Goal: Task Accomplishment & Management: Manage account settings

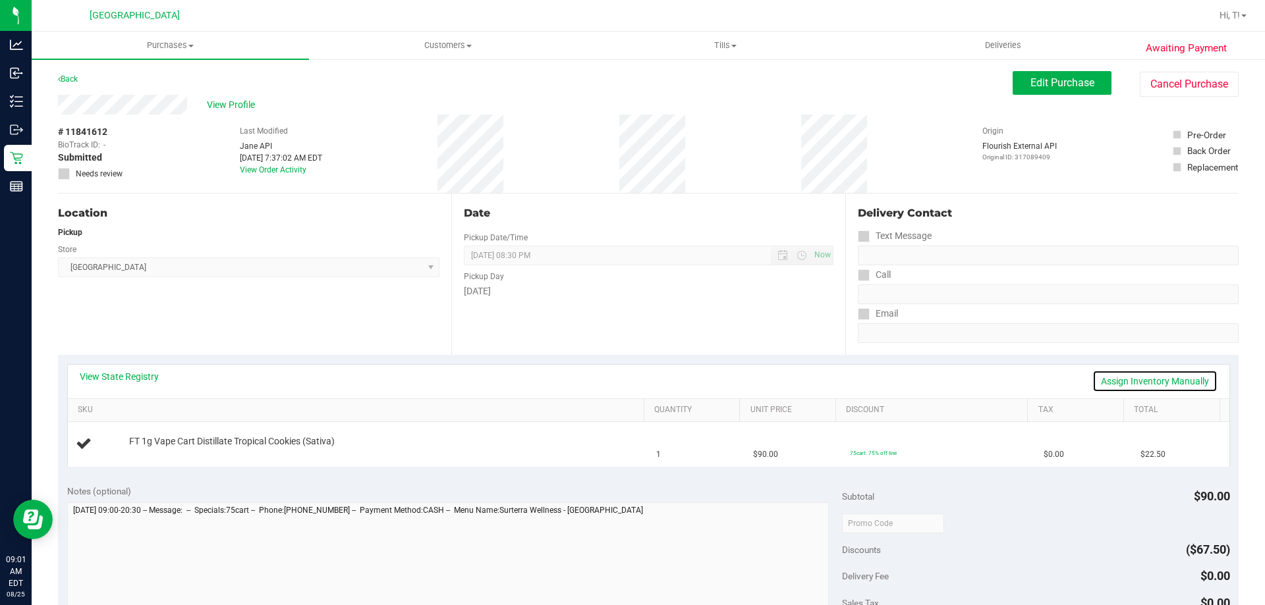
click at [1146, 377] on link "Assign Inventory Manually" at bounding box center [1154, 381] width 125 height 22
click at [146, 453] on link "Add Package" at bounding box center [152, 450] width 47 height 9
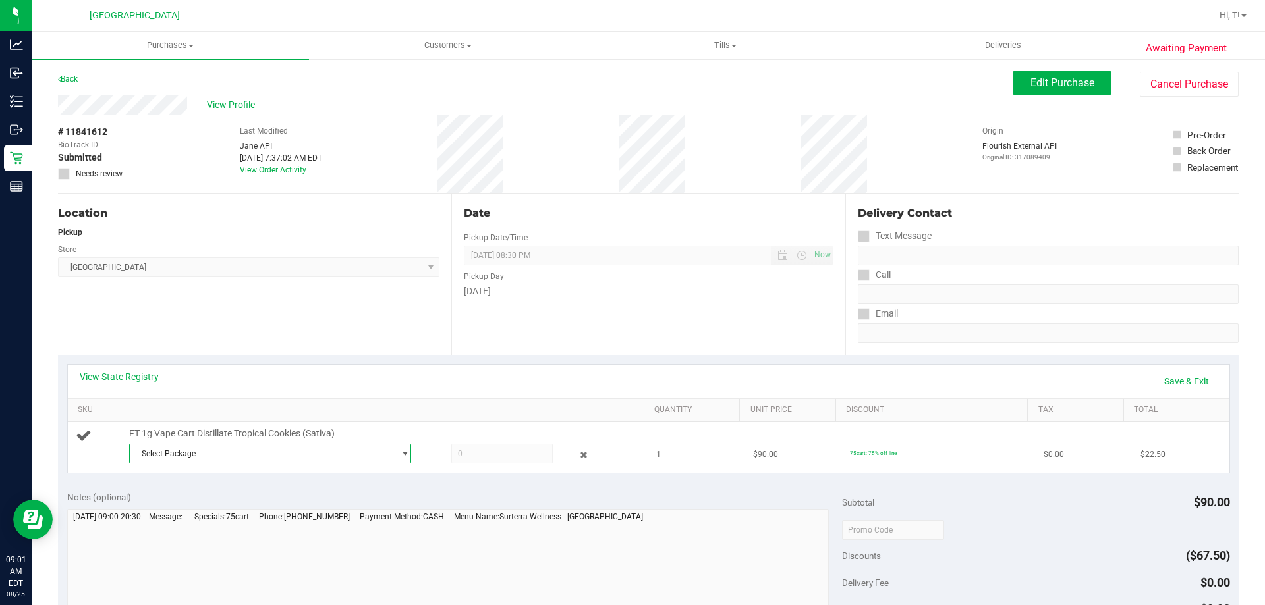
click at [354, 459] on span "Select Package" at bounding box center [262, 454] width 264 height 18
click at [343, 513] on span "( MAY25TRK01C-0529 | orig: FLSRWGM-20250604-1168 )" at bounding box center [315, 507] width 204 height 9
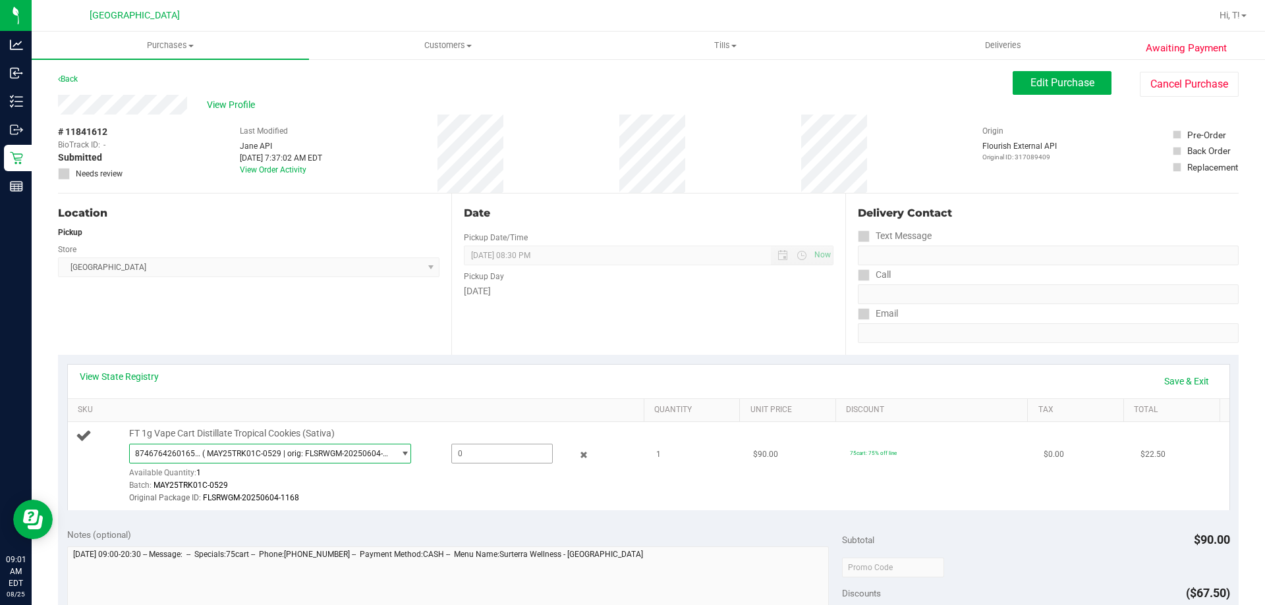
click at [451, 450] on span at bounding box center [501, 454] width 101 height 20
type input "1"
type input "1.0000"
click at [590, 293] on div "[DATE]" at bounding box center [648, 292] width 369 height 14
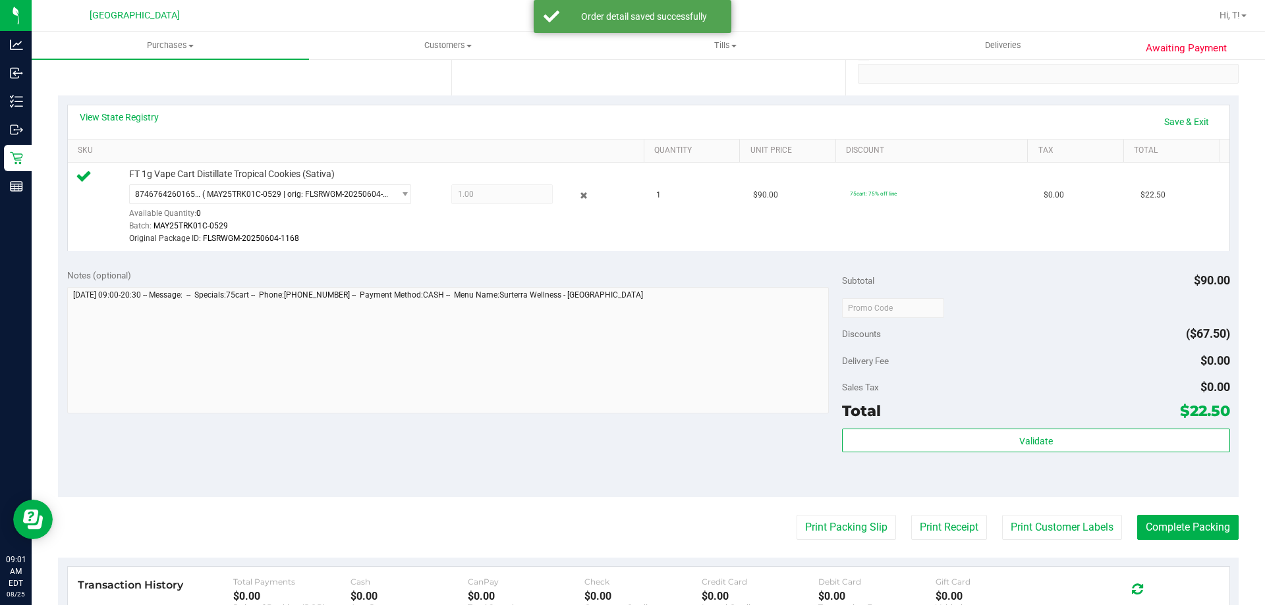
scroll to position [264, 0]
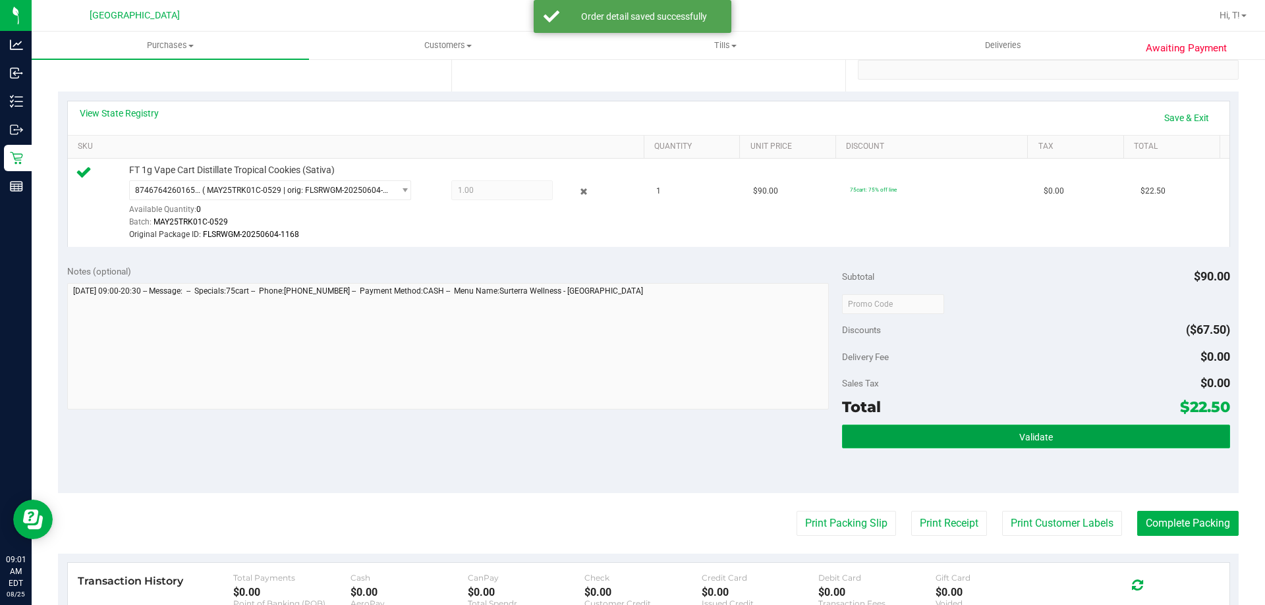
click at [1086, 441] on button "Validate" at bounding box center [1035, 437] width 387 height 24
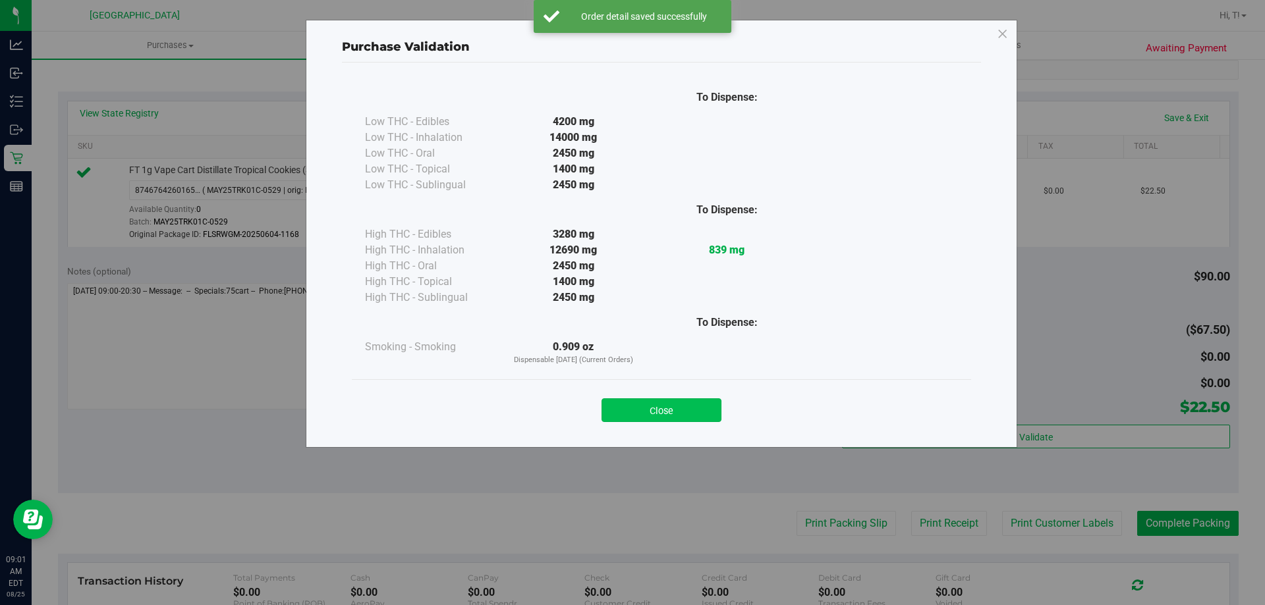
click at [697, 401] on button "Close" at bounding box center [662, 411] width 120 height 24
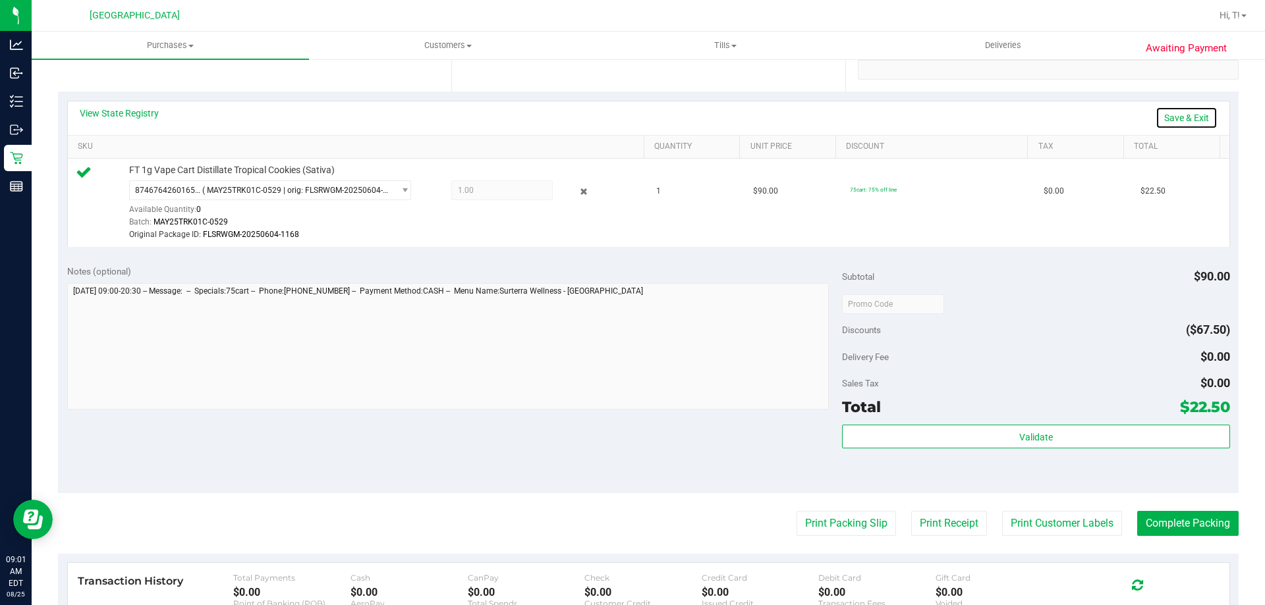
click at [1169, 113] on link "Save & Exit" at bounding box center [1187, 118] width 62 height 22
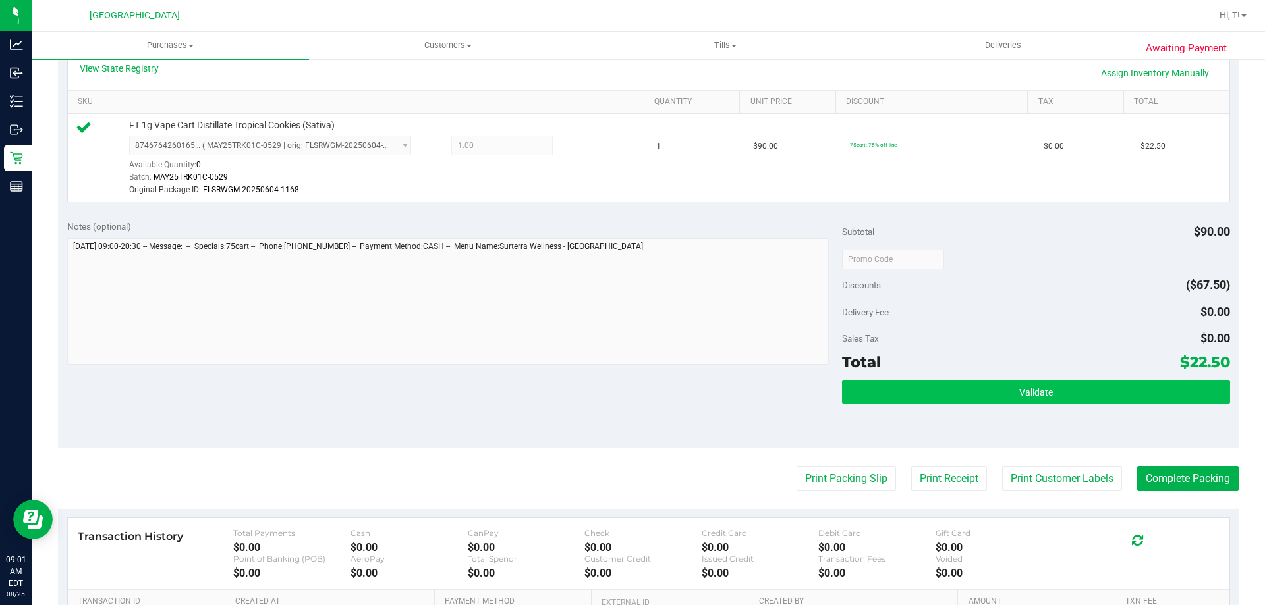
scroll to position [395, 0]
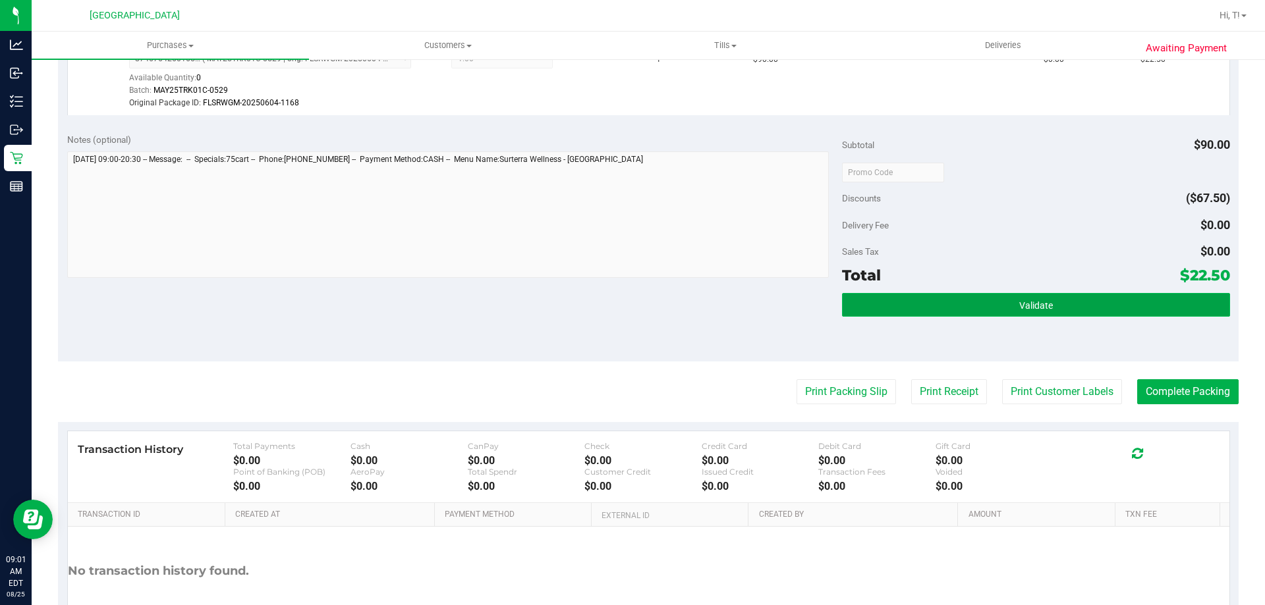
click at [1071, 303] on button "Validate" at bounding box center [1035, 305] width 387 height 24
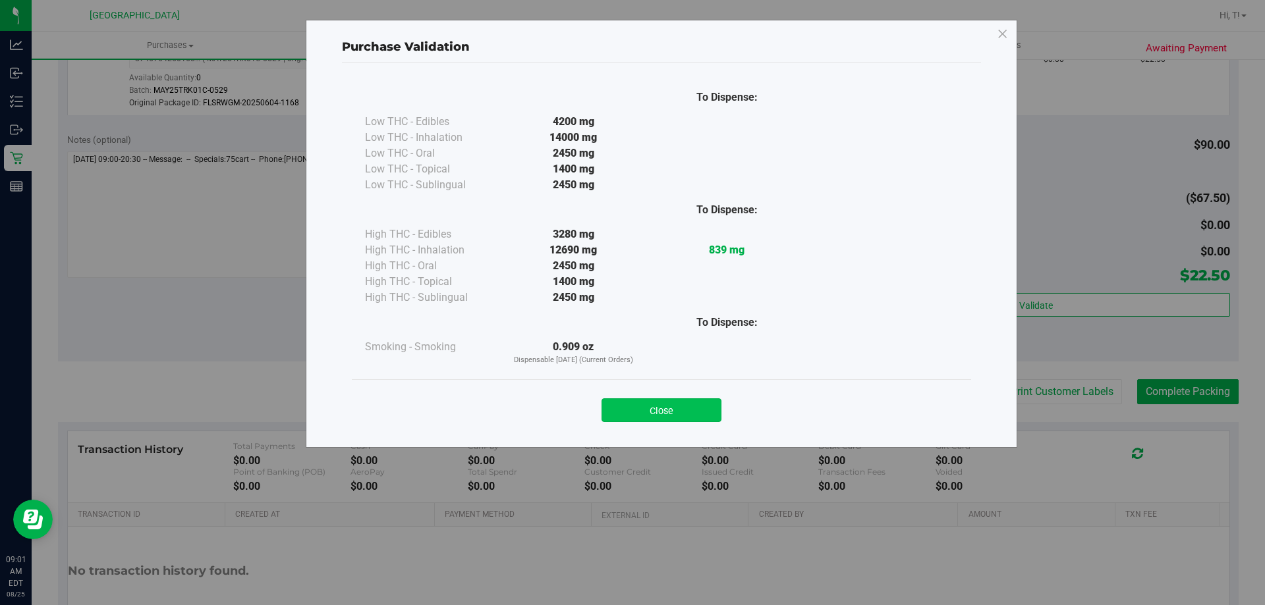
click at [712, 407] on button "Close" at bounding box center [662, 411] width 120 height 24
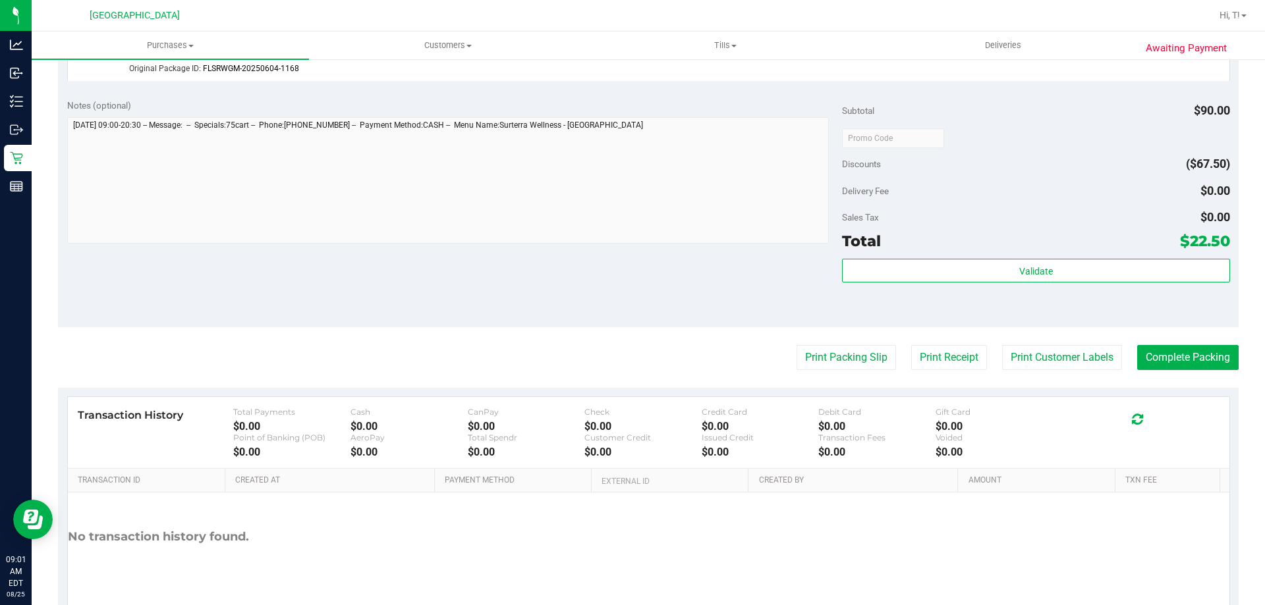
scroll to position [485, 0]
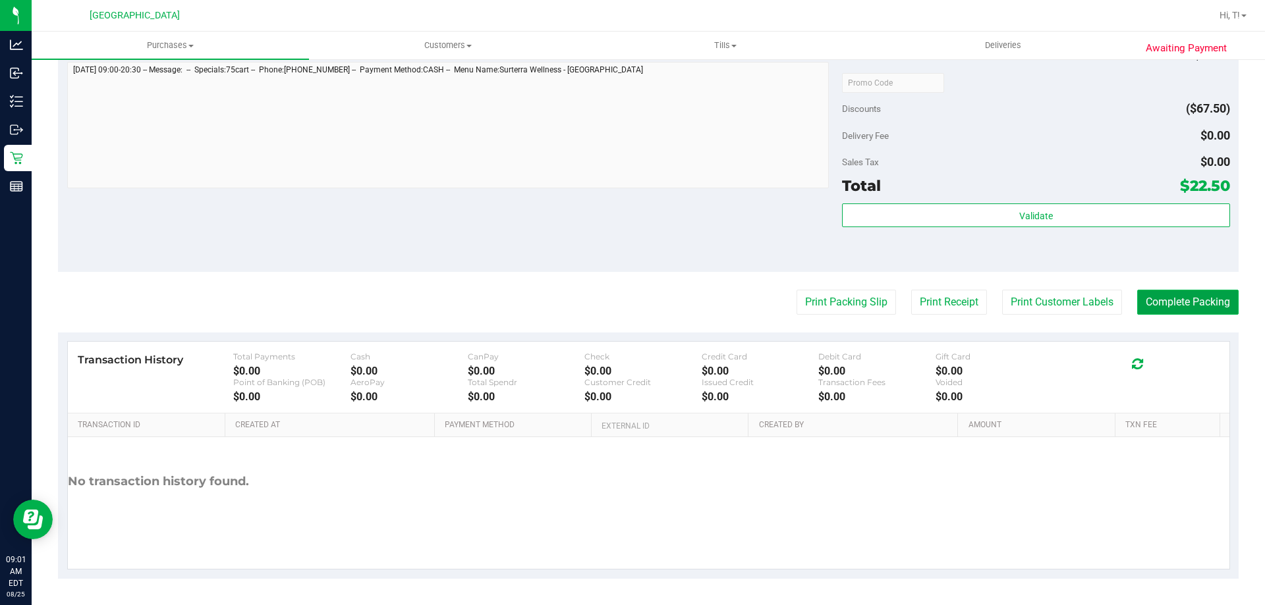
click at [1150, 304] on button "Complete Packing" at bounding box center [1187, 302] width 101 height 25
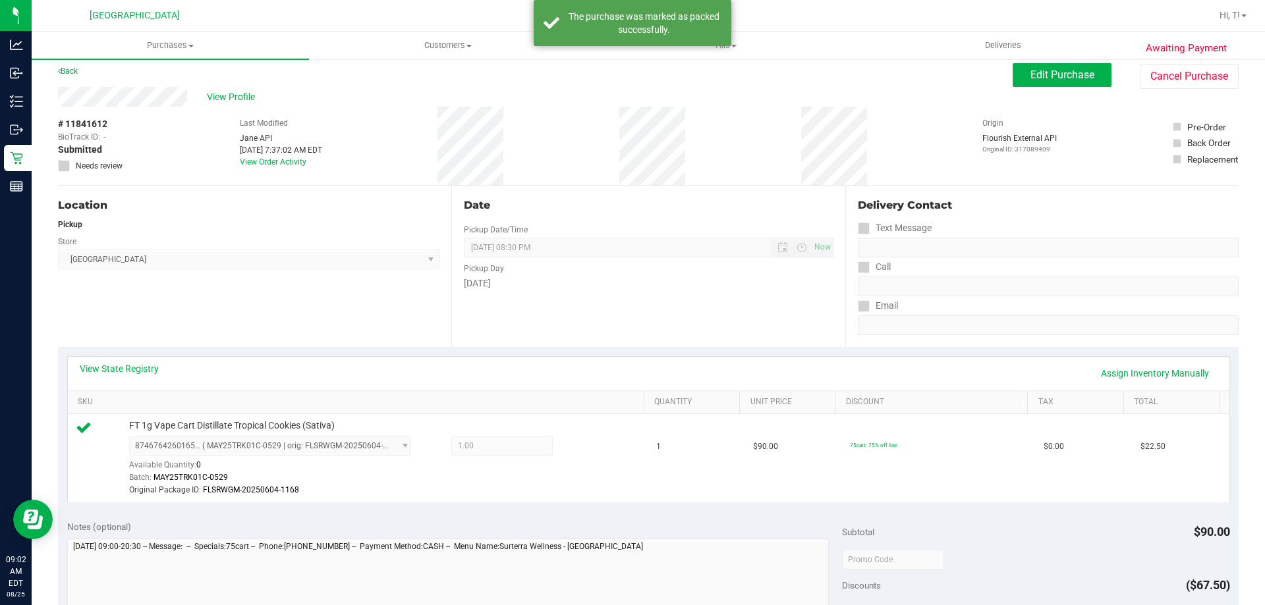
scroll to position [0, 0]
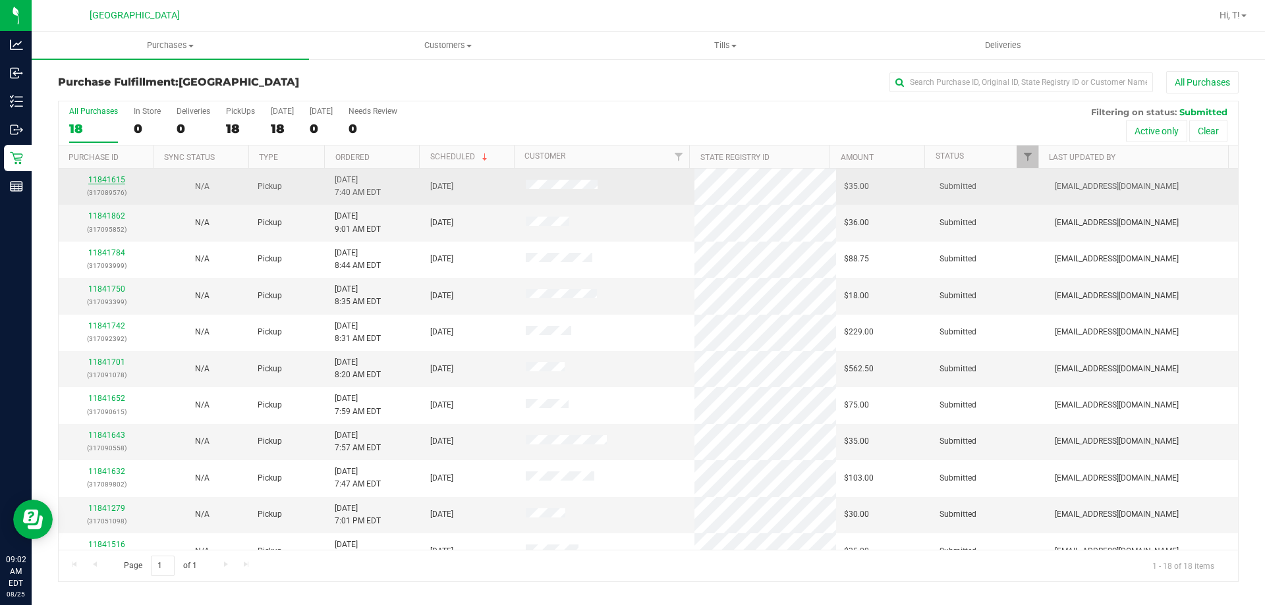
click at [117, 182] on link "11841615" at bounding box center [106, 179] width 37 height 9
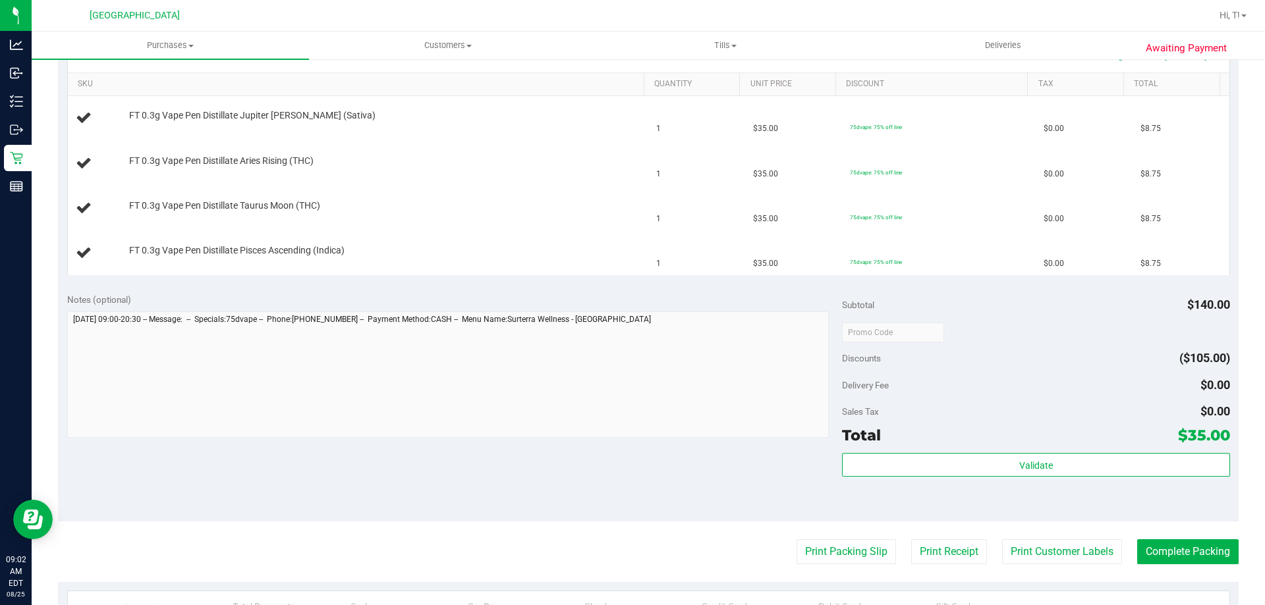
scroll to position [329, 0]
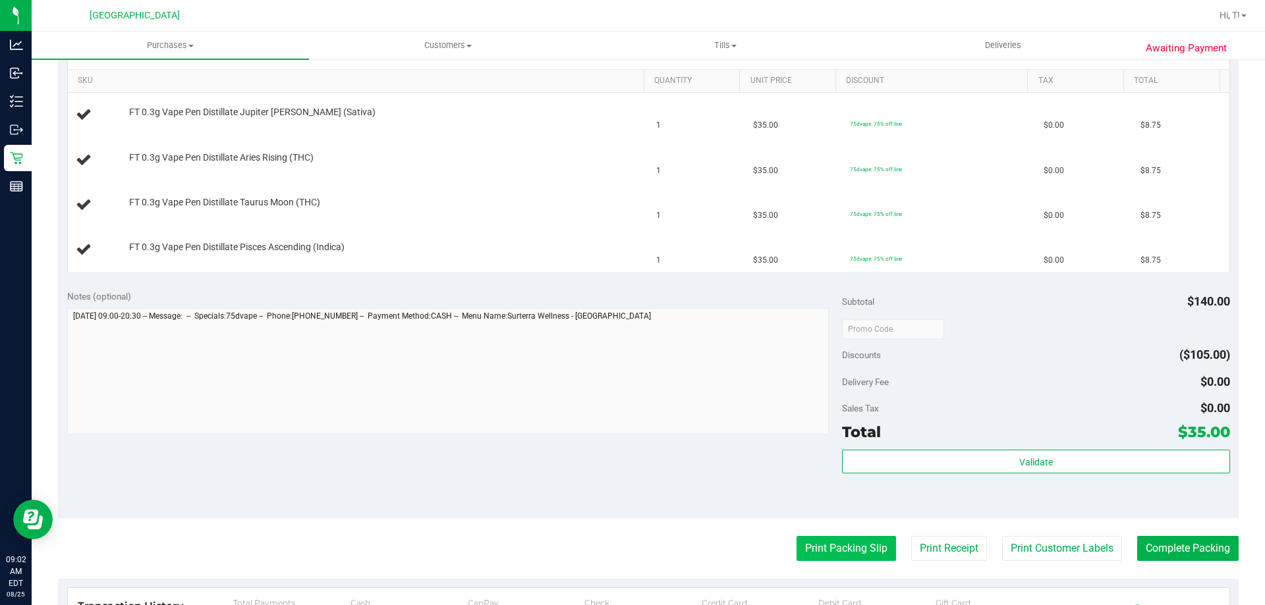
click at [859, 544] on button "Print Packing Slip" at bounding box center [846, 548] width 99 height 25
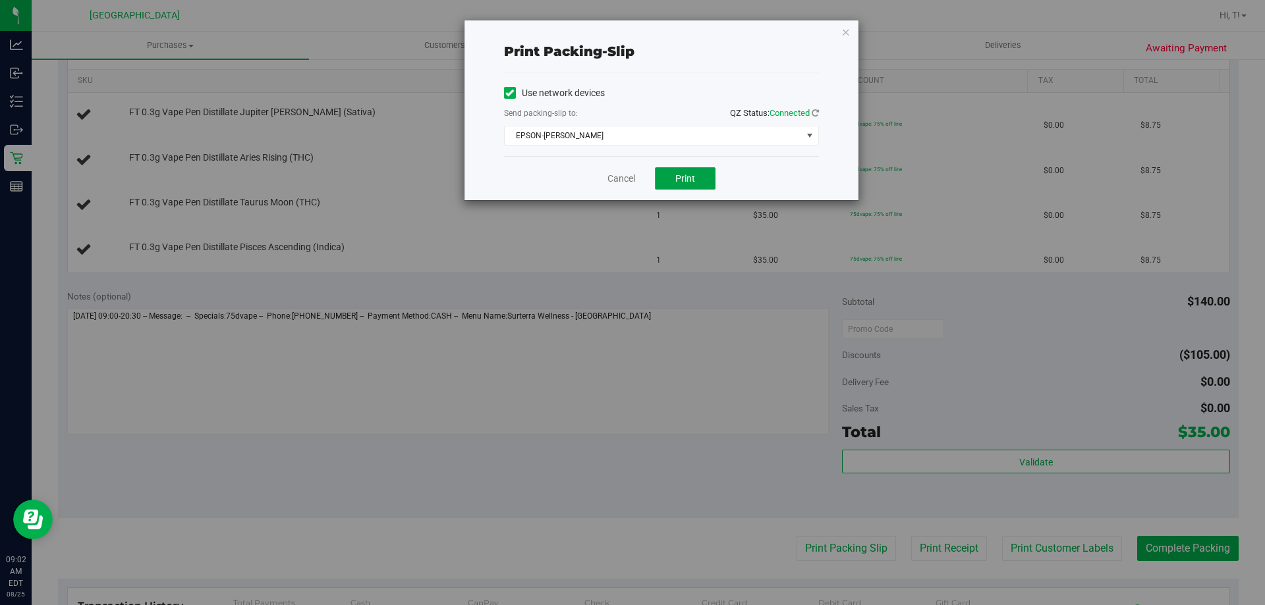
click at [682, 185] on button "Print" at bounding box center [685, 178] width 61 height 22
click at [623, 175] on link "Cancel" at bounding box center [621, 179] width 28 height 14
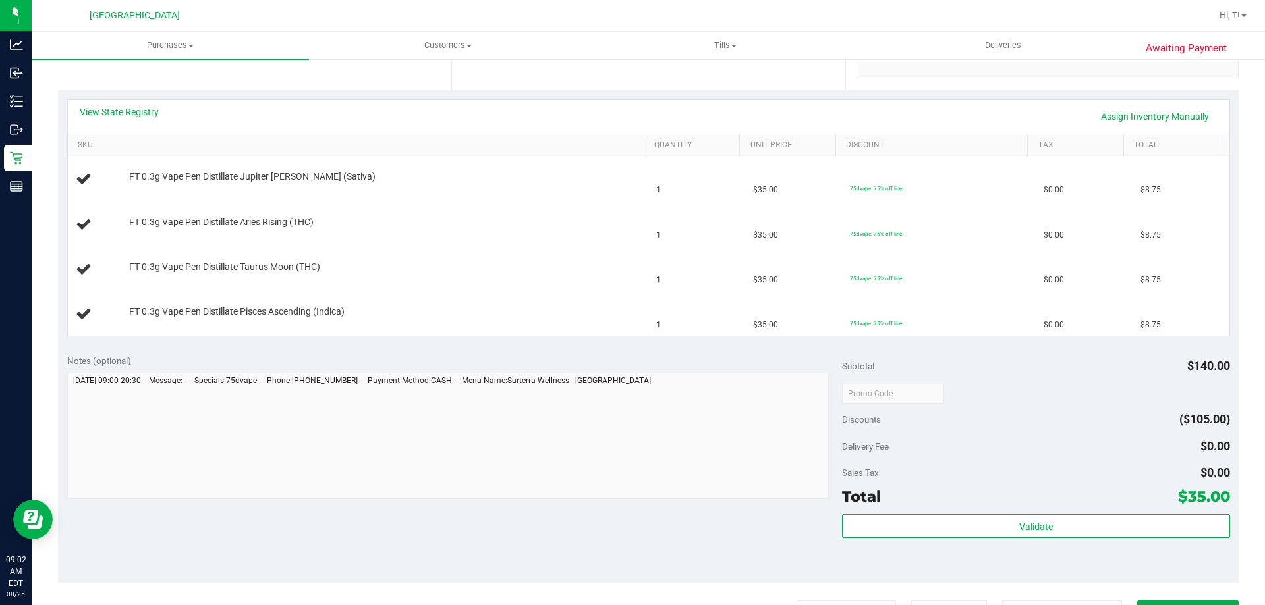
scroll to position [132, 0]
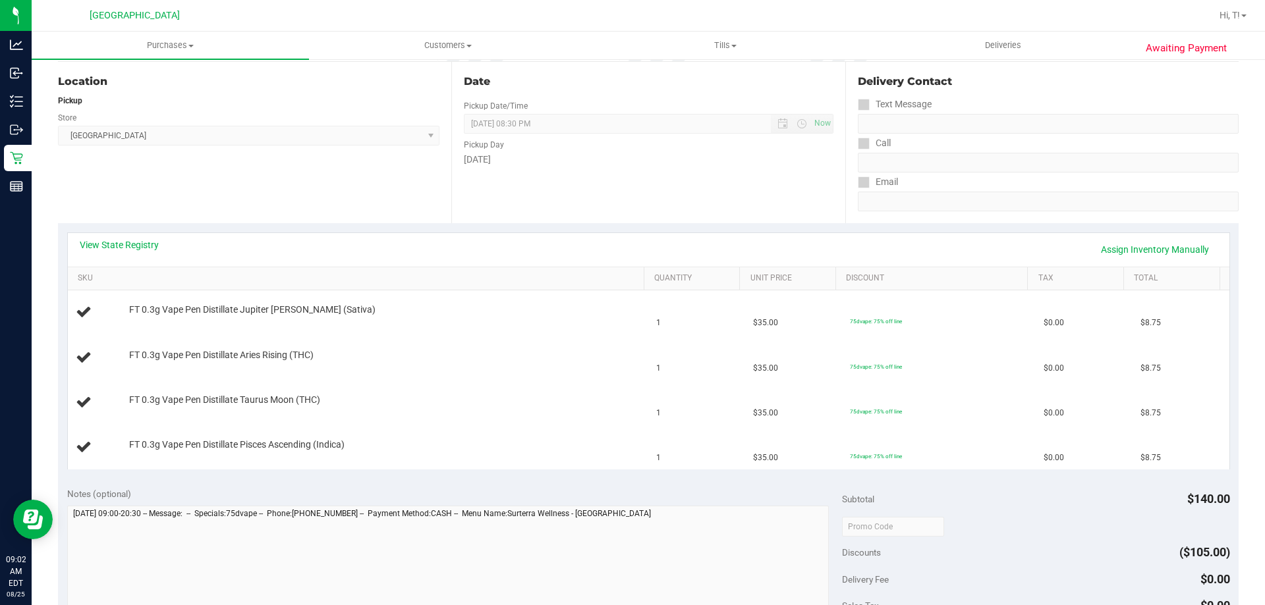
click at [135, 252] on div "View State Registry Assign Inventory Manually" at bounding box center [649, 249] width 1138 height 22
click at [134, 249] on link "View State Registry" at bounding box center [119, 244] width 79 height 13
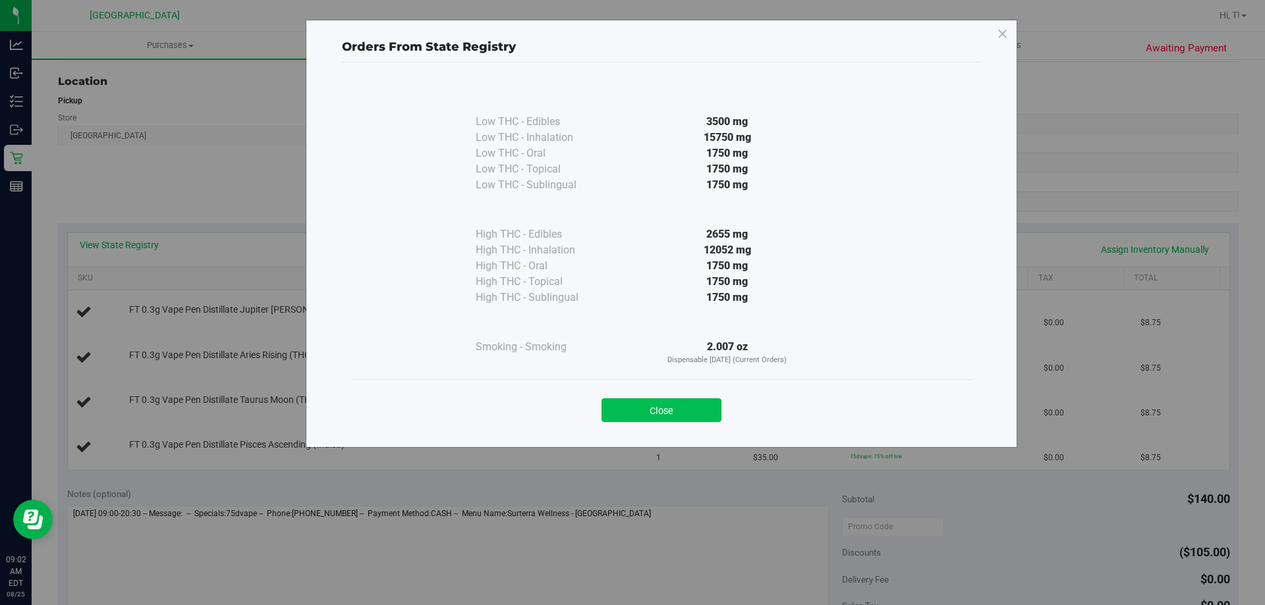
click at [682, 411] on button "Close" at bounding box center [662, 411] width 120 height 24
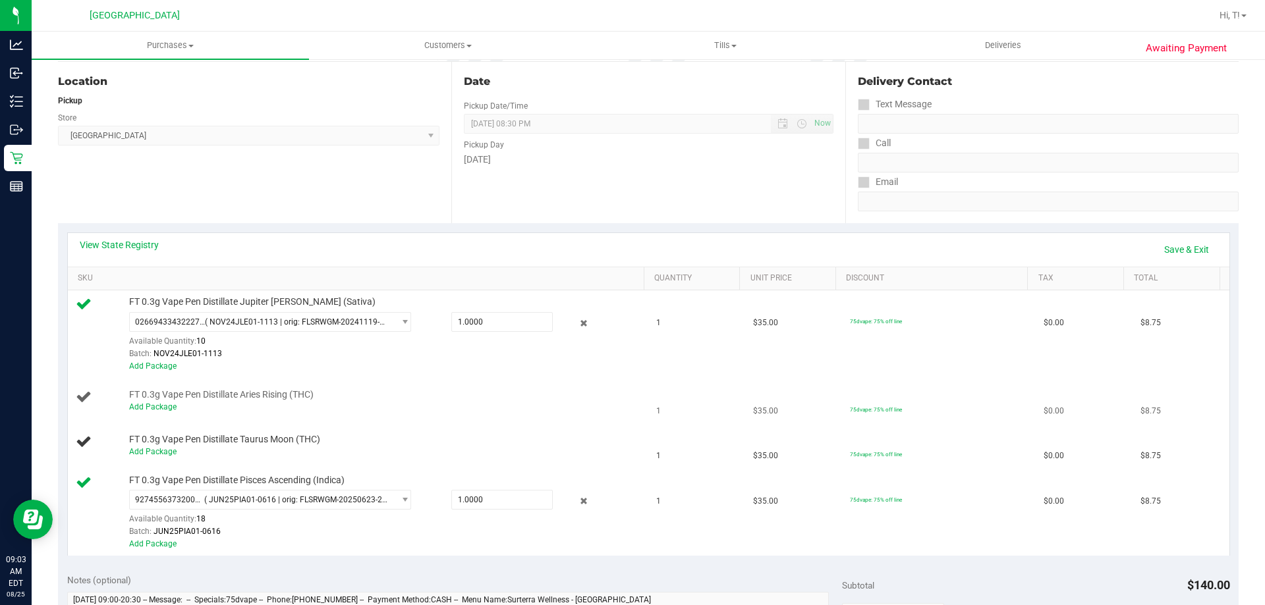
click at [151, 412] on div "Add Package" at bounding box center [383, 407] width 509 height 13
click at [159, 409] on link "Add Package" at bounding box center [152, 407] width 47 height 9
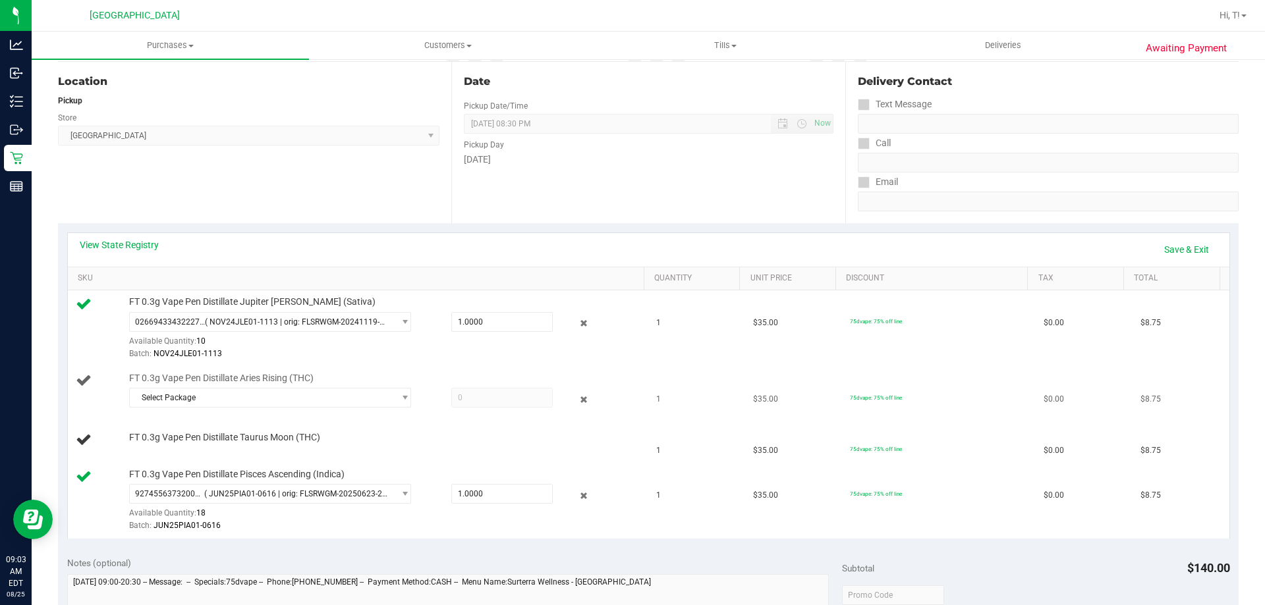
click at [209, 408] on div "Select Package 4533795607529652 7623641789626960" at bounding box center [383, 400] width 509 height 24
click at [218, 401] on span "Select Package" at bounding box center [262, 398] width 264 height 18
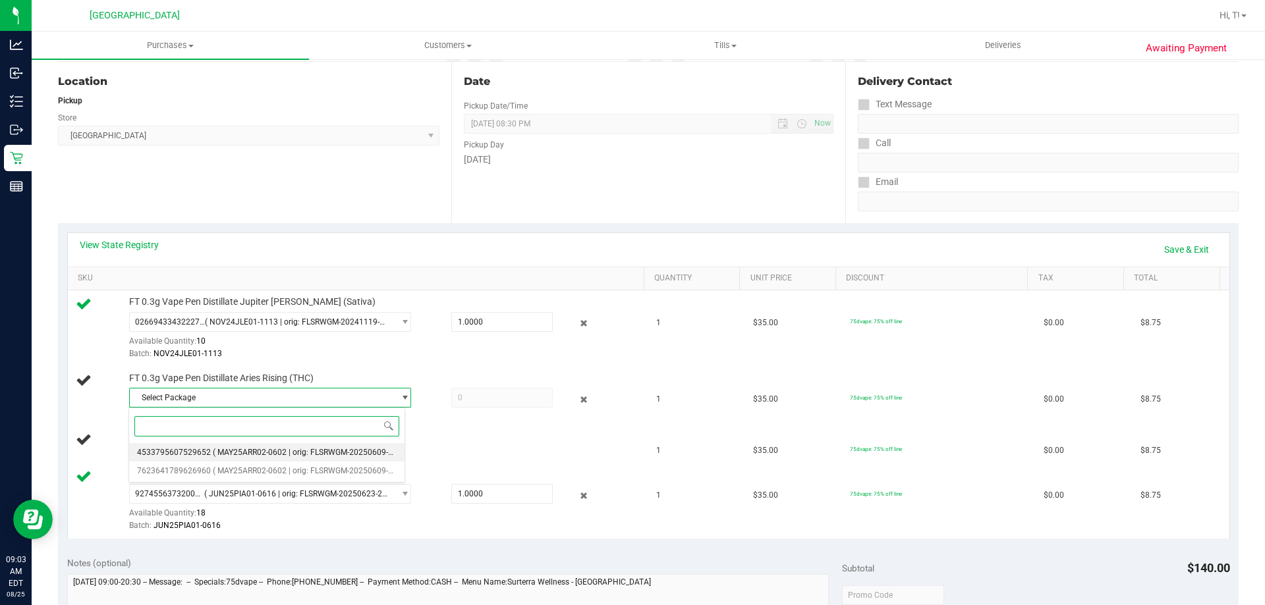
click at [269, 448] on span "( MAY25ARR02-0602 | orig: FLSRWGM-20250609-2833 )" at bounding box center [312, 452] width 198 height 9
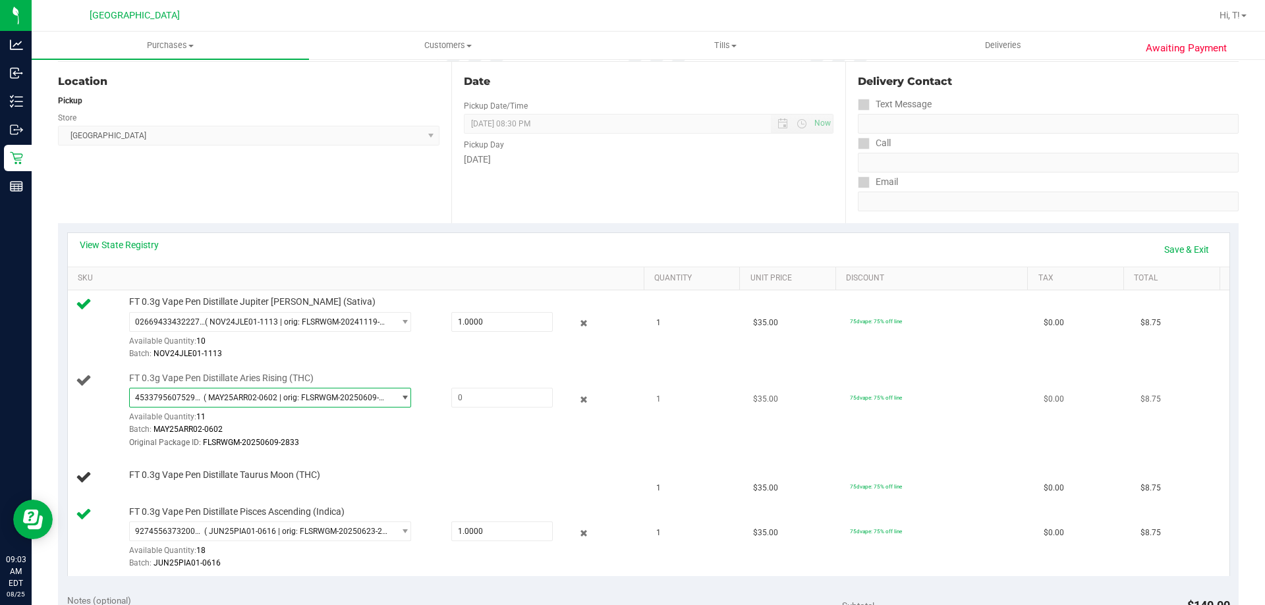
click at [275, 407] on span "4533795607529652 ( MAY25ARR02-0602 | orig: FLSRWGM-20250609-2833 )" at bounding box center [262, 398] width 264 height 18
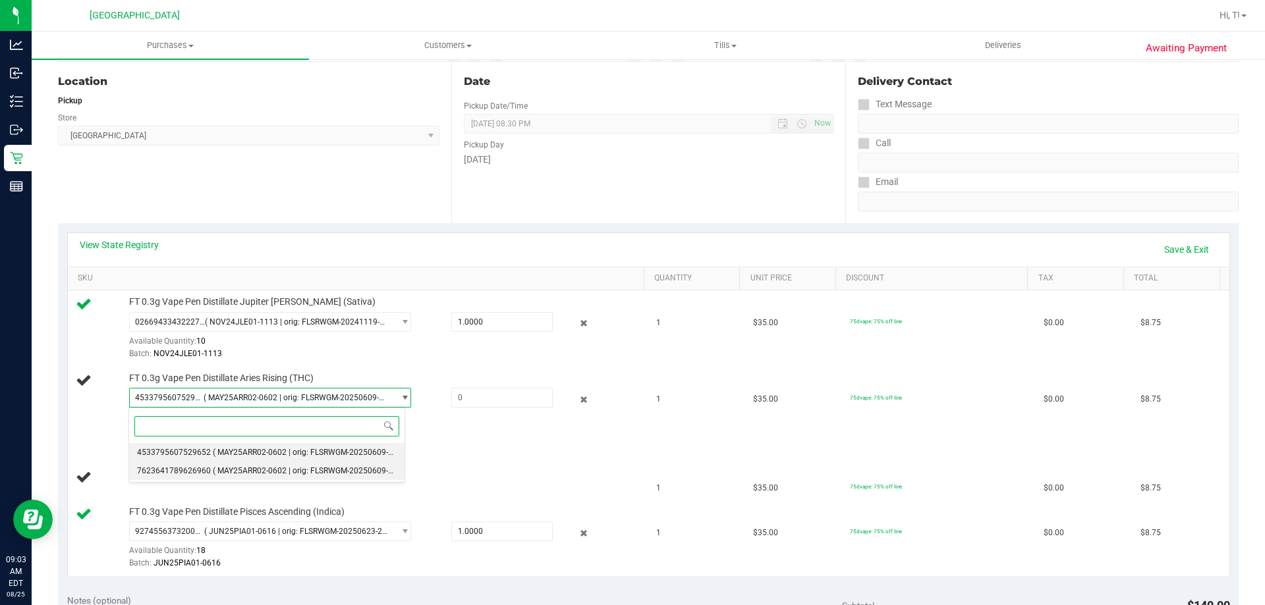
click at [295, 473] on span "( MAY25ARR02-0602 | orig: FLSRWGM-20250609-2823 )" at bounding box center [312, 470] width 198 height 9
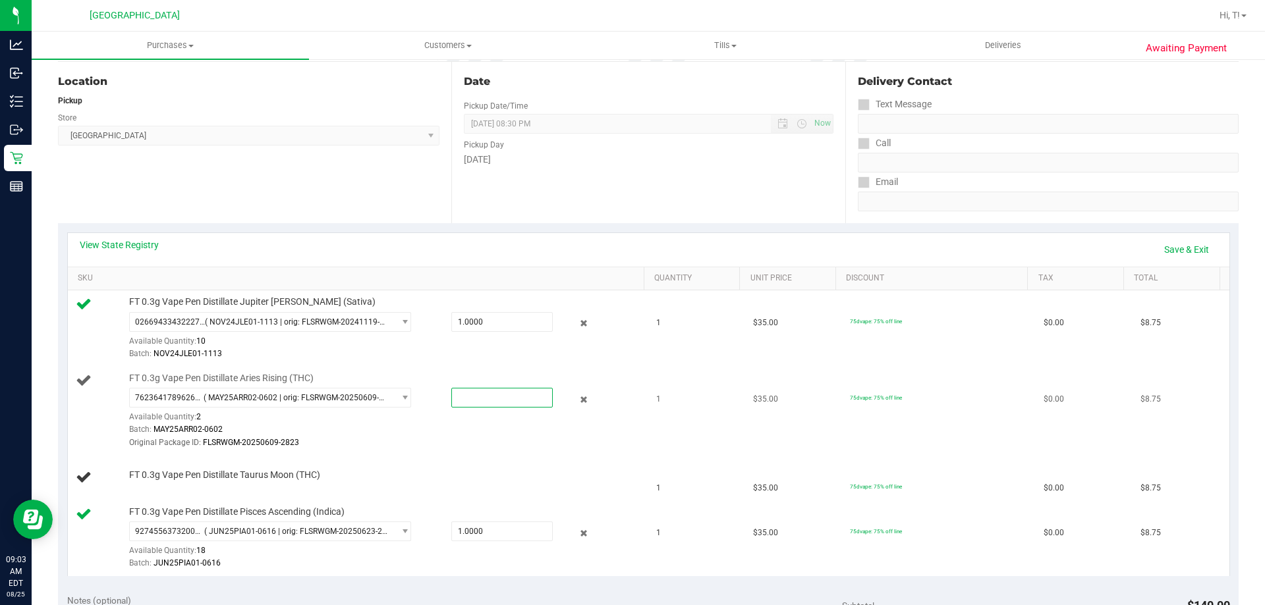
click at [466, 394] on span at bounding box center [501, 398] width 101 height 20
type input "1"
type input "1.0000"
click at [519, 447] on div "Original Package ID: FLSRWGM-20250609-2823" at bounding box center [383, 443] width 509 height 13
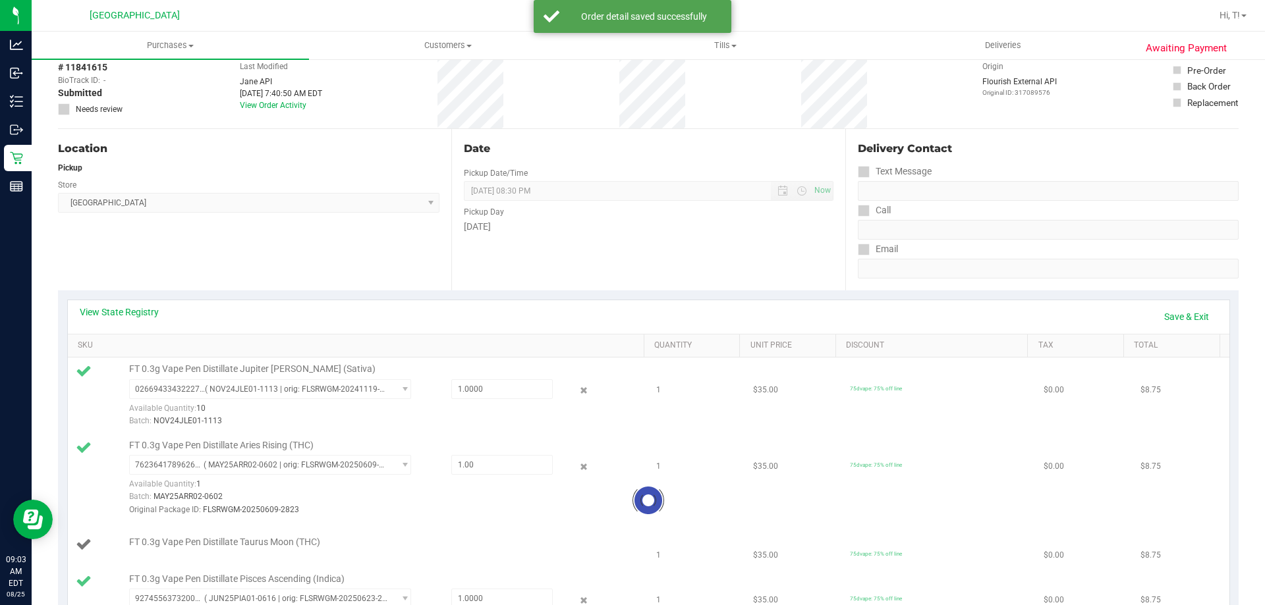
scroll to position [0, 0]
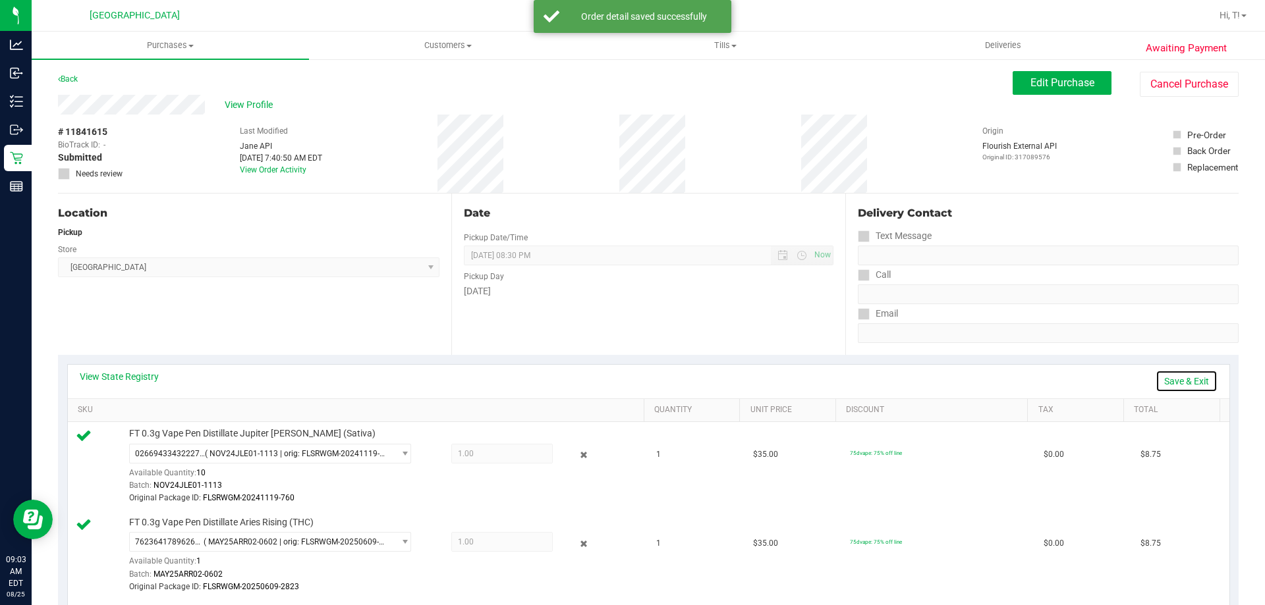
click at [1169, 387] on link "Save & Exit" at bounding box center [1187, 381] width 62 height 22
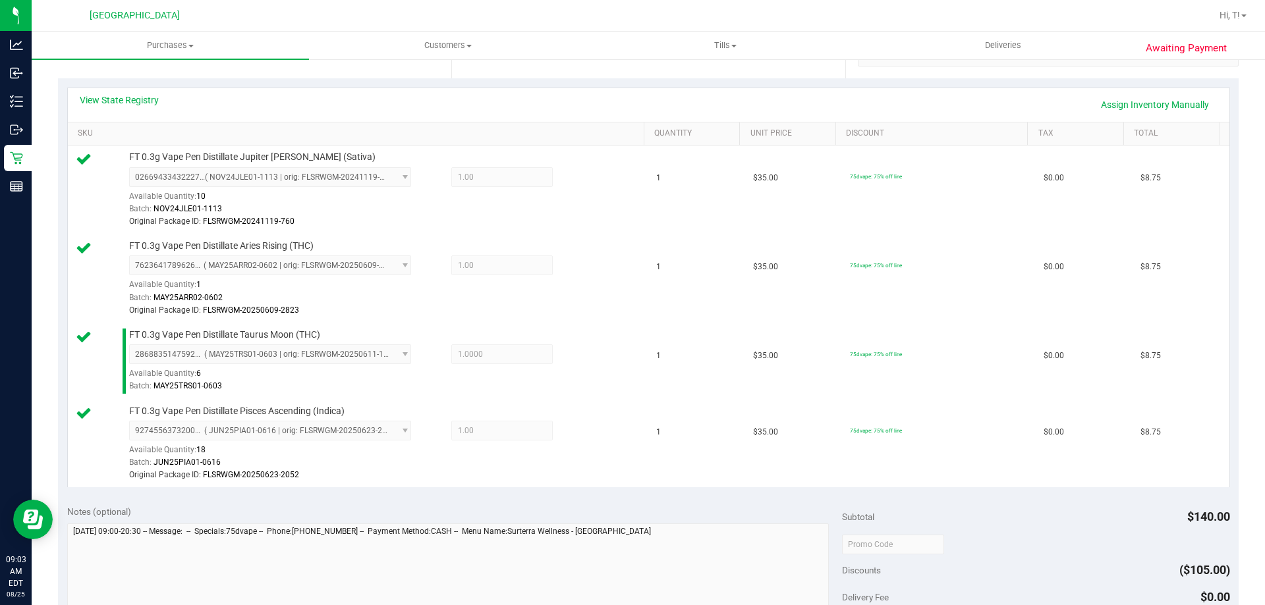
scroll to position [527, 0]
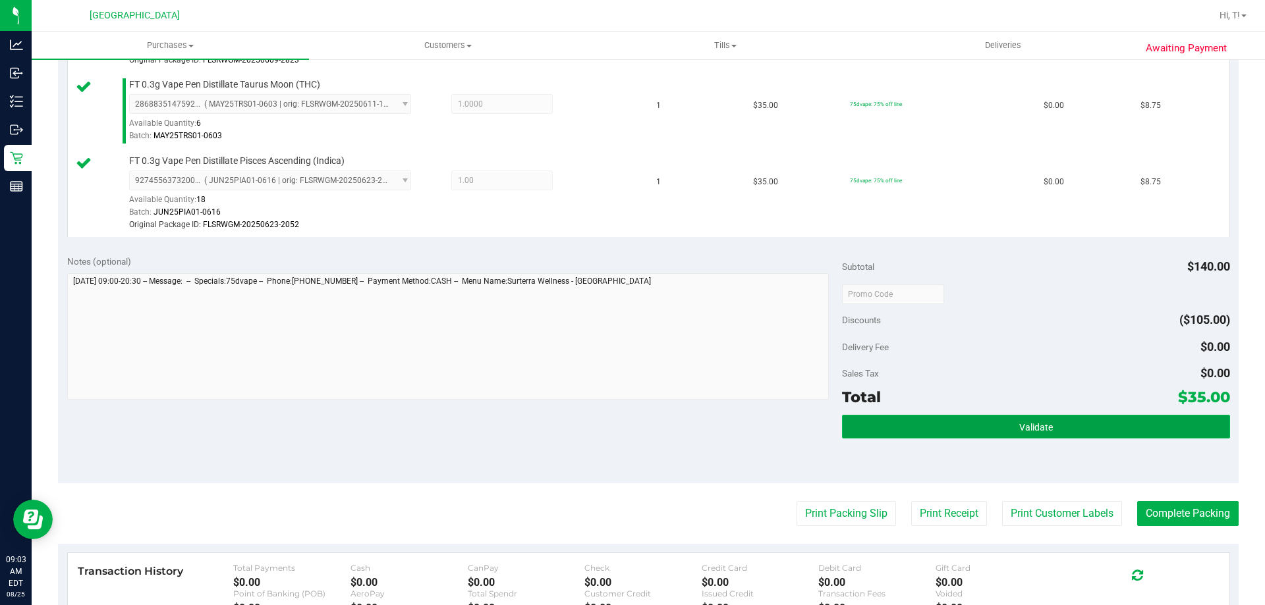
click at [1036, 424] on span "Validate" at bounding box center [1036, 427] width 34 height 11
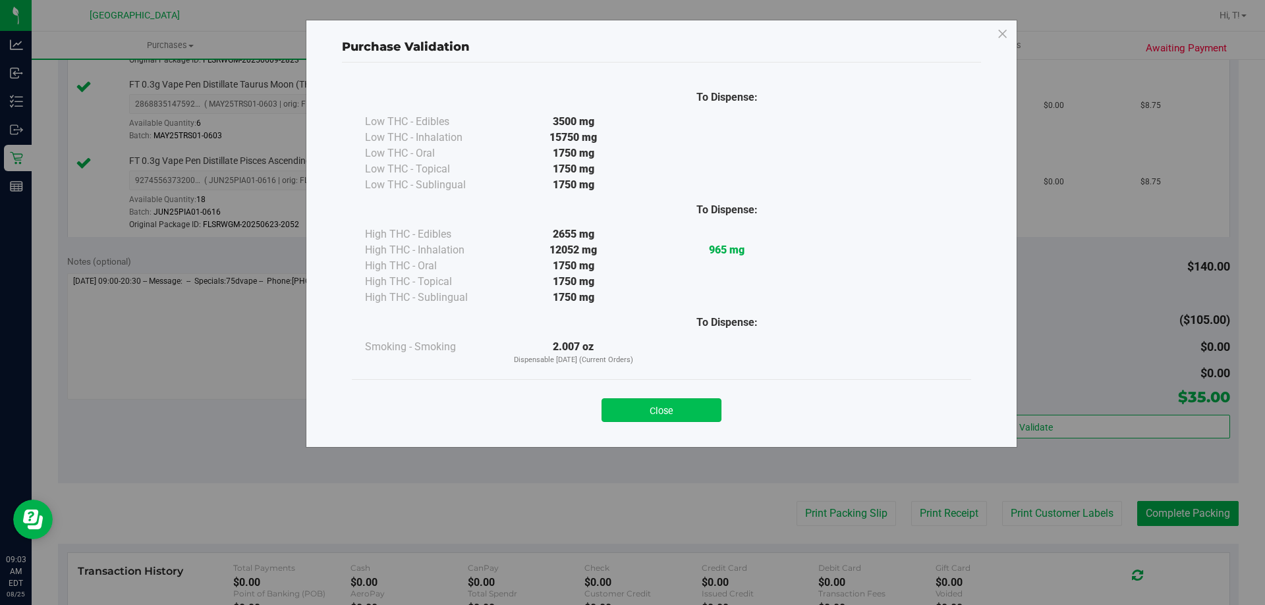
click at [669, 417] on button "Close" at bounding box center [662, 411] width 120 height 24
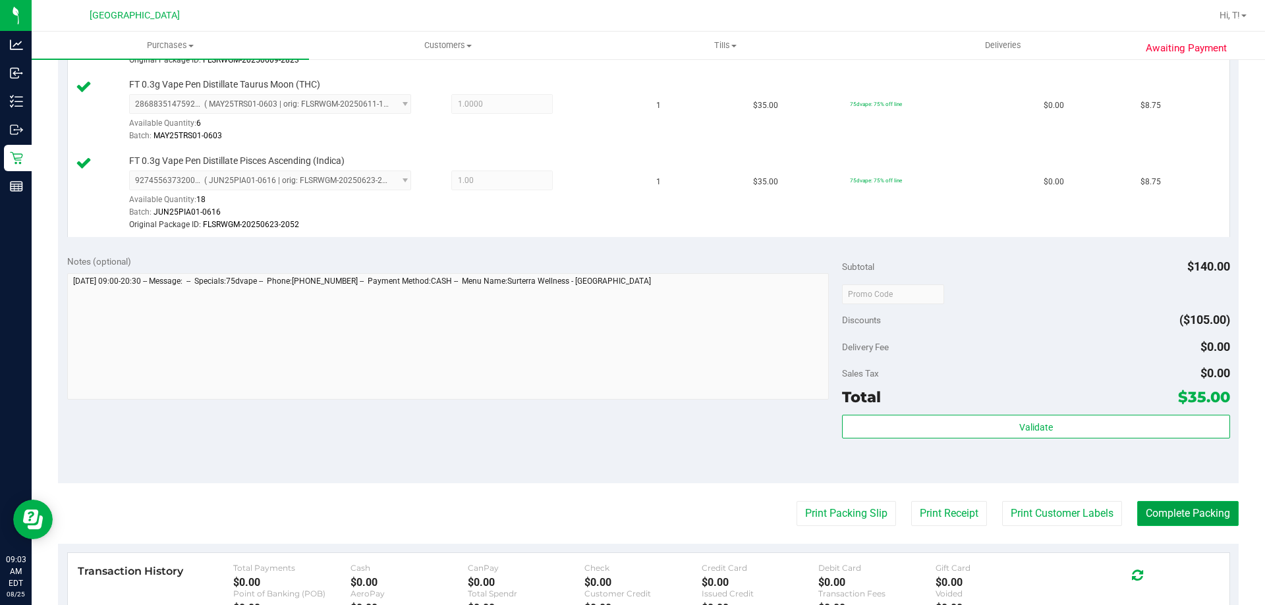
click at [1180, 521] on button "Complete Packing" at bounding box center [1187, 513] width 101 height 25
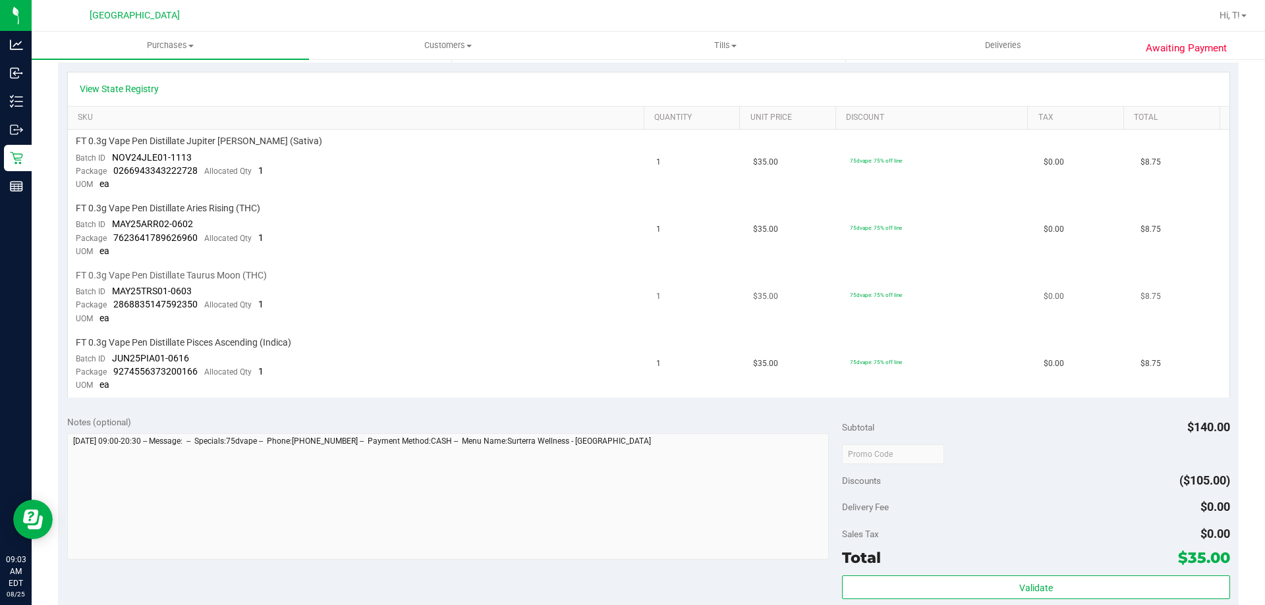
scroll to position [461, 0]
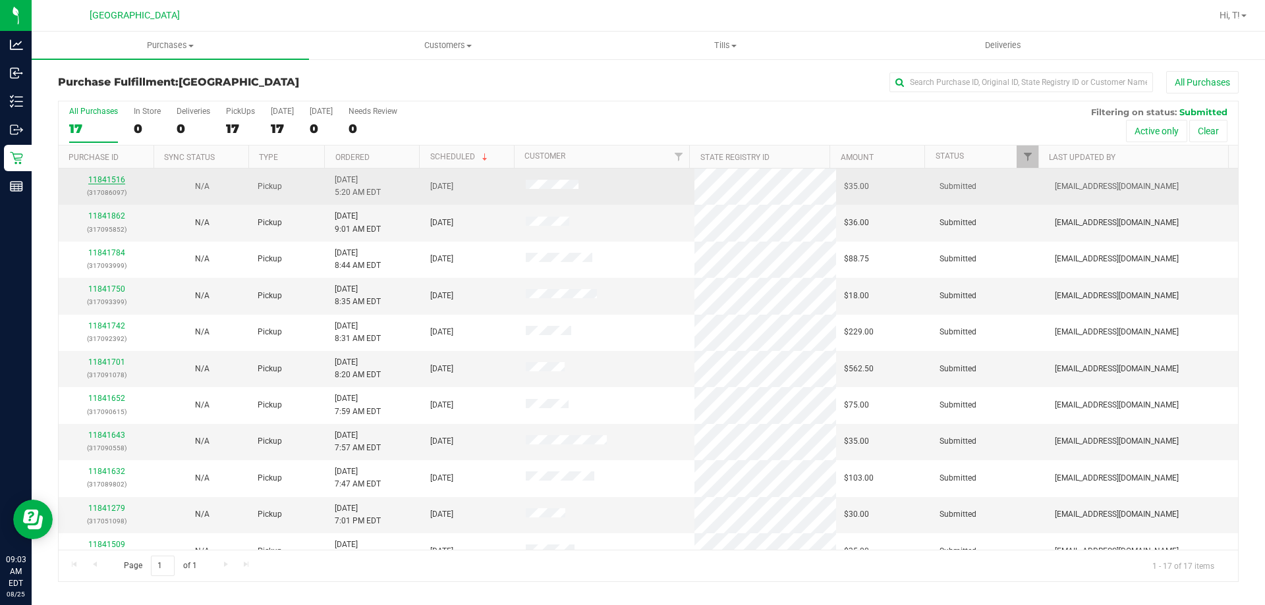
click at [118, 179] on link "11841516" at bounding box center [106, 179] width 37 height 9
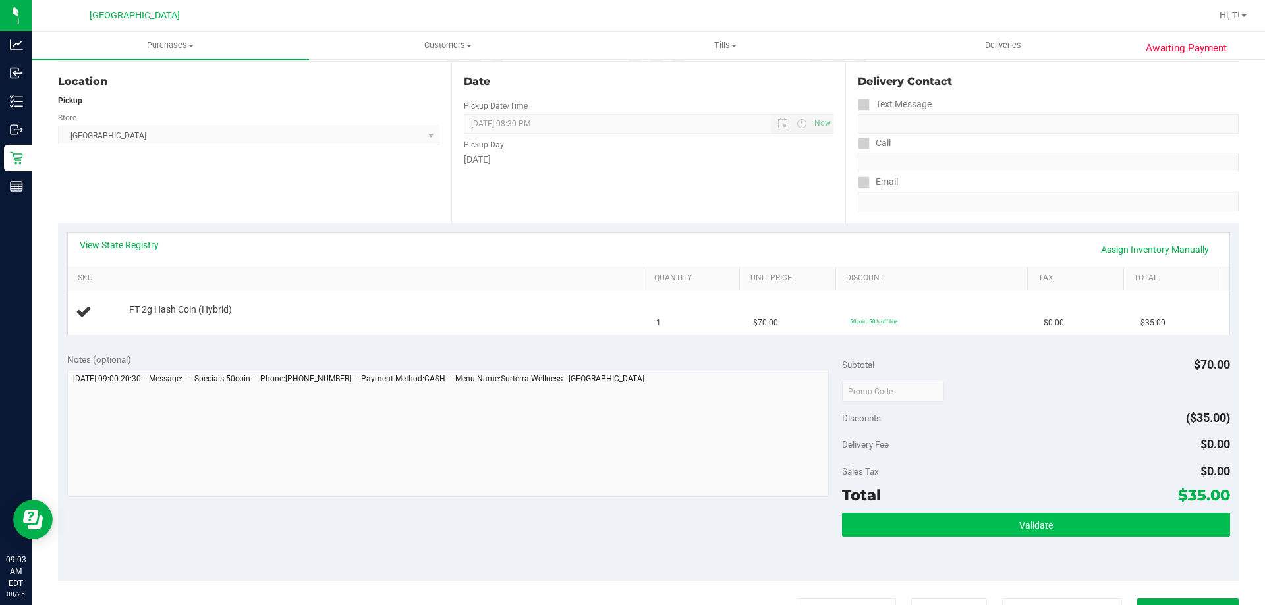
scroll to position [264, 0]
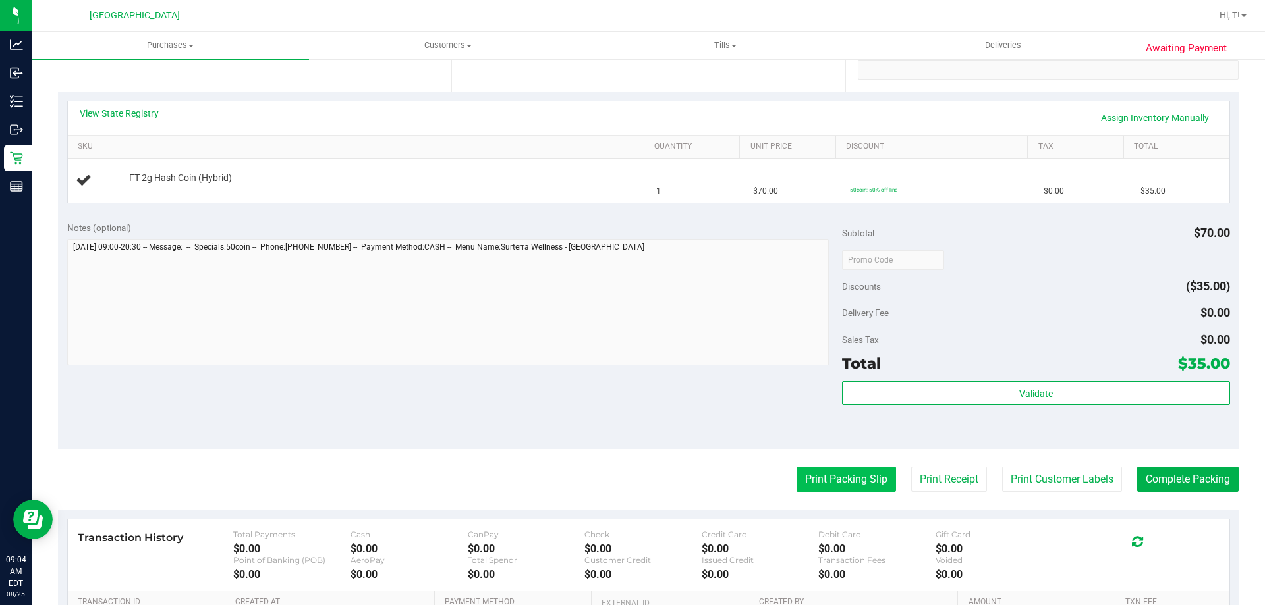
click at [864, 476] on button "Print Packing Slip" at bounding box center [846, 479] width 99 height 25
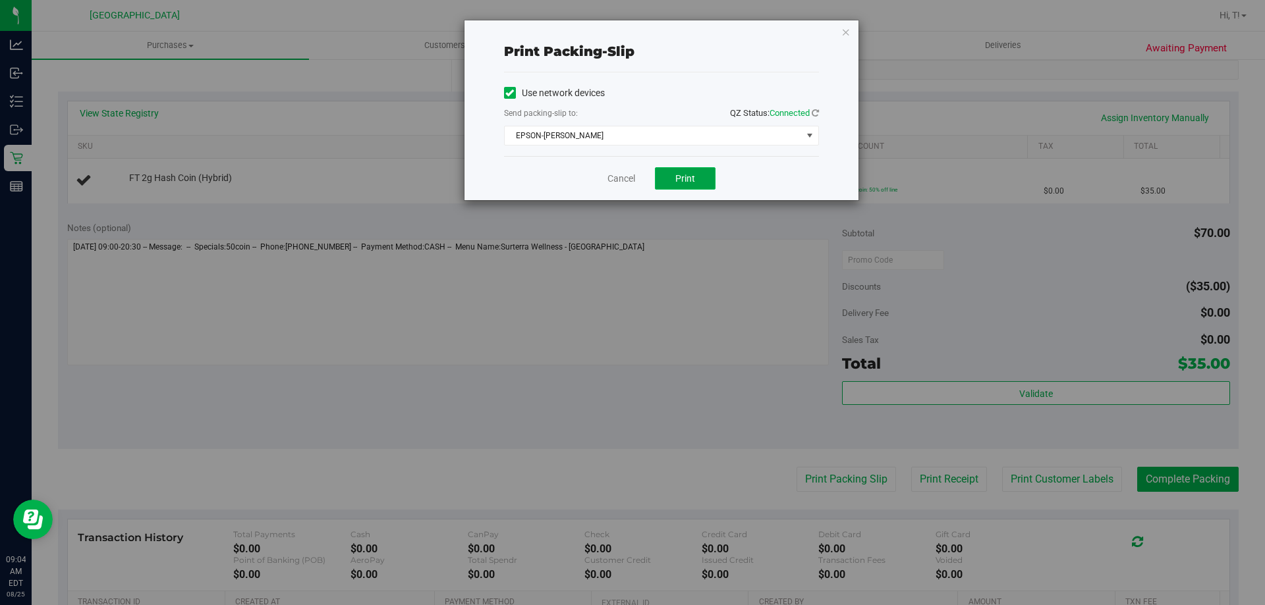
click at [686, 179] on span "Print" at bounding box center [685, 178] width 20 height 11
click at [619, 172] on link "Cancel" at bounding box center [621, 179] width 28 height 14
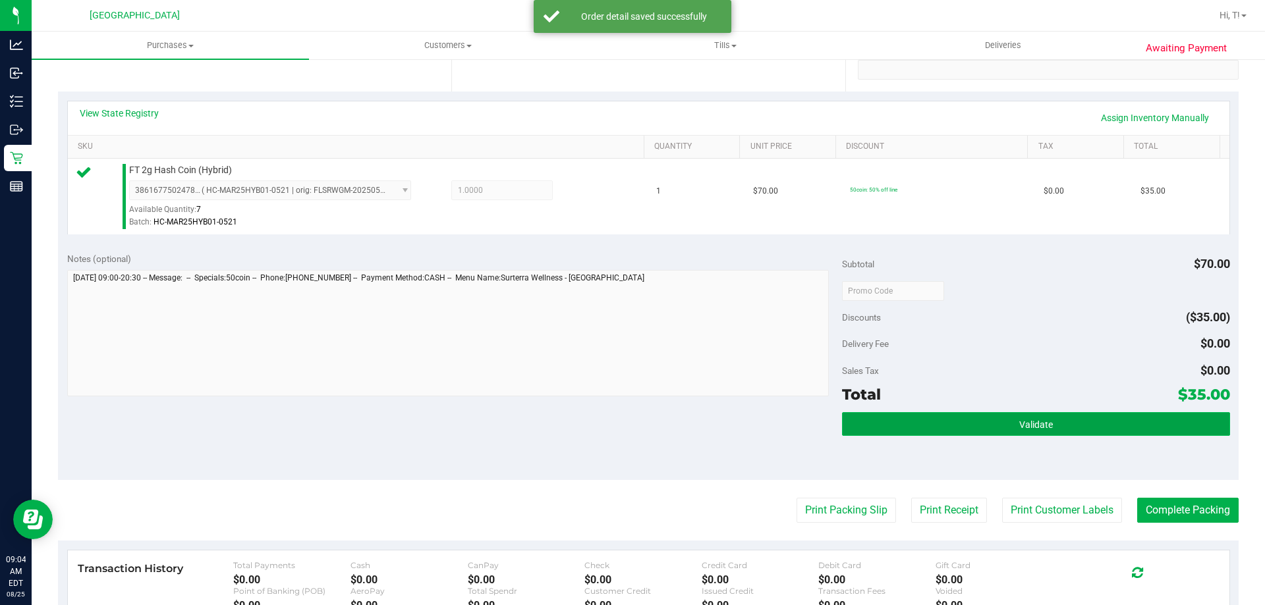
click at [1028, 430] on span "Validate" at bounding box center [1036, 425] width 34 height 11
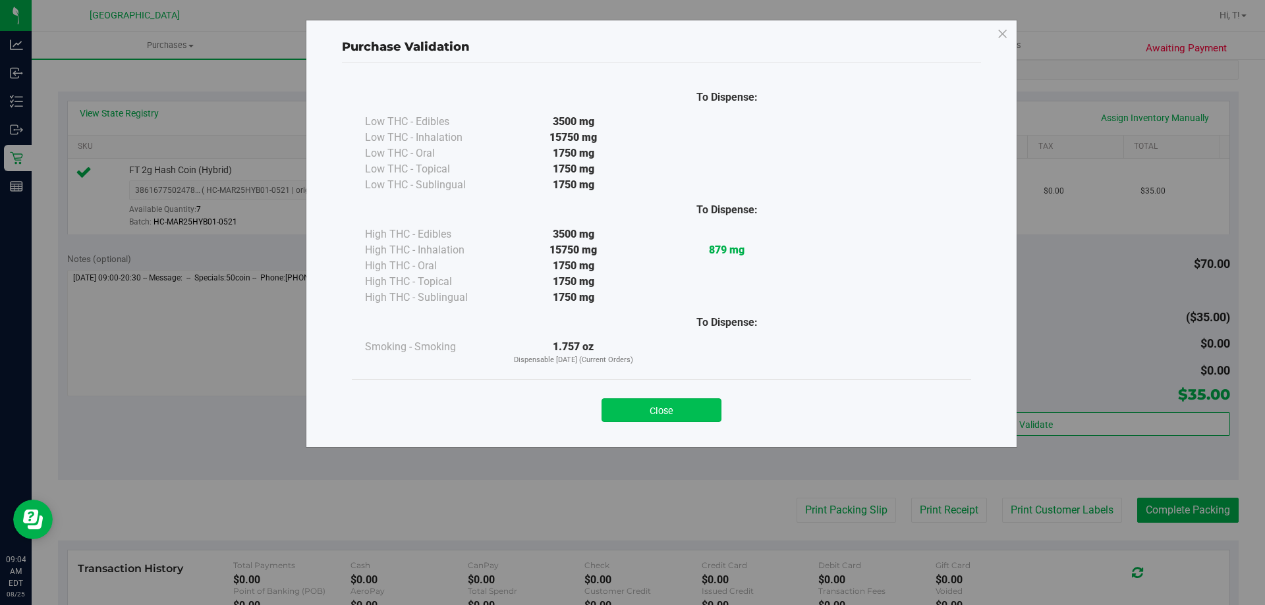
click at [664, 413] on button "Close" at bounding box center [662, 411] width 120 height 24
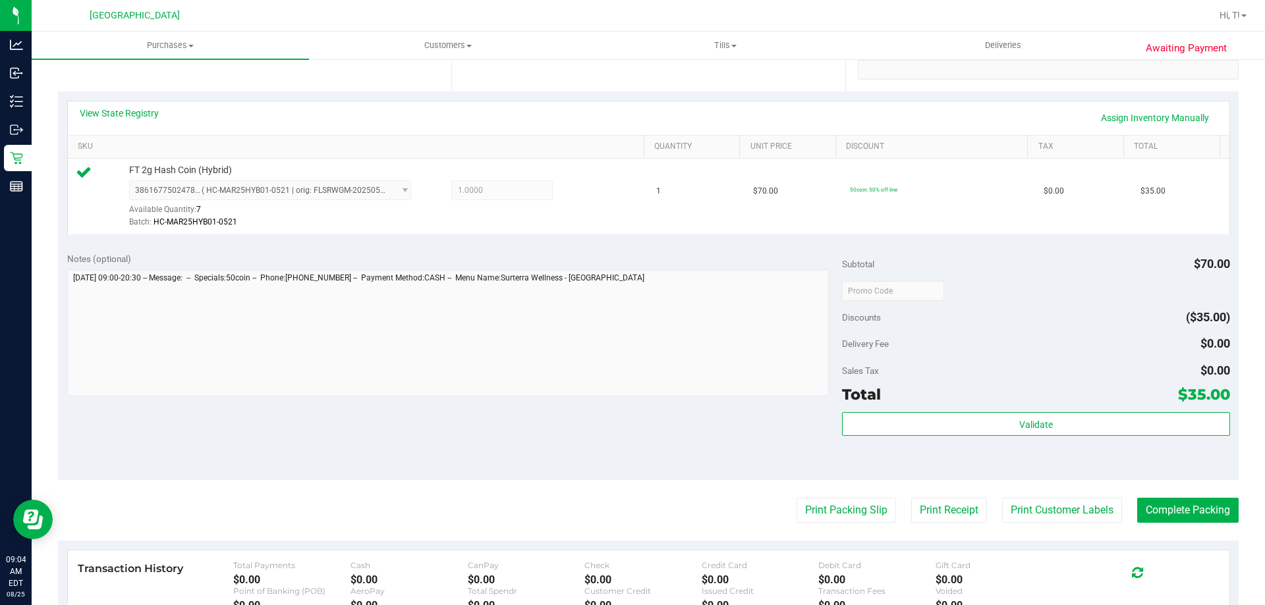
click at [683, 475] on div "Notes (optional) Subtotal $70.00 Discounts ($35.00) Delivery Fee $0.00 Sales Ta…" at bounding box center [648, 361] width 1181 height 237
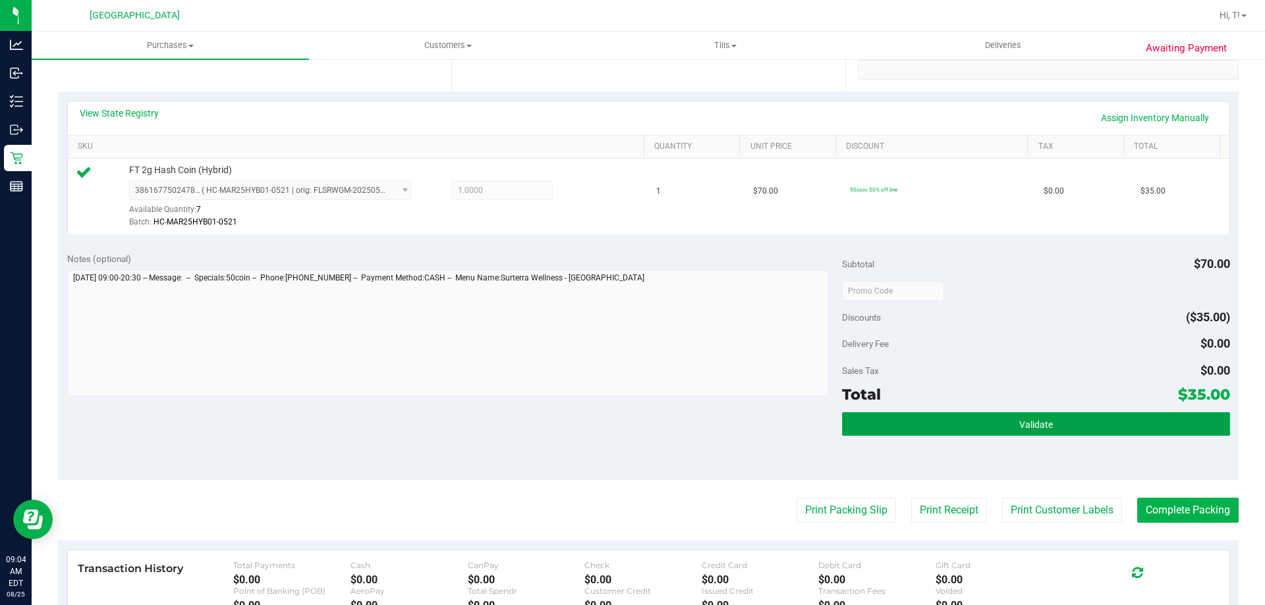
click at [1079, 419] on button "Validate" at bounding box center [1035, 424] width 387 height 24
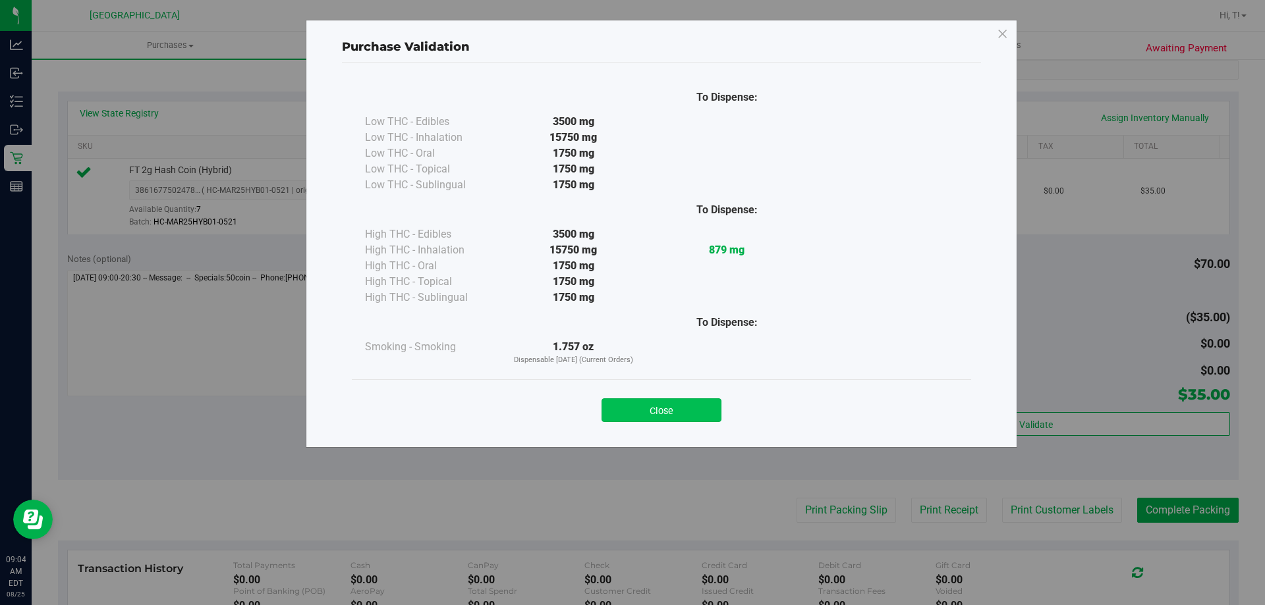
click at [662, 408] on button "Close" at bounding box center [662, 411] width 120 height 24
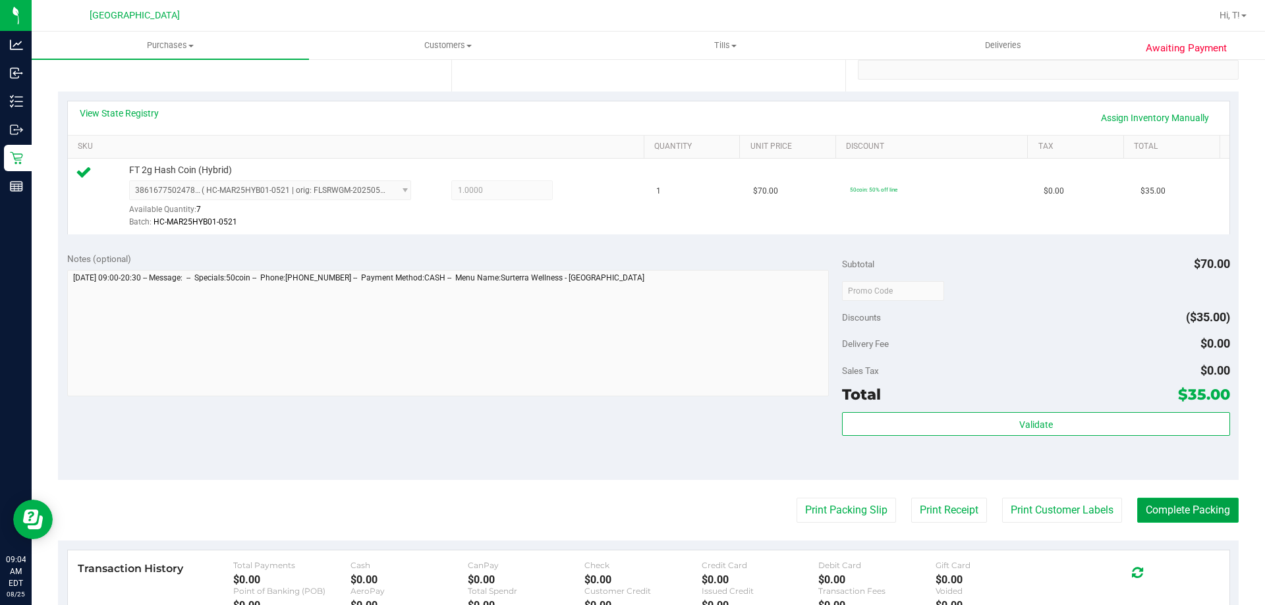
click at [1178, 506] on button "Complete Packing" at bounding box center [1187, 510] width 101 height 25
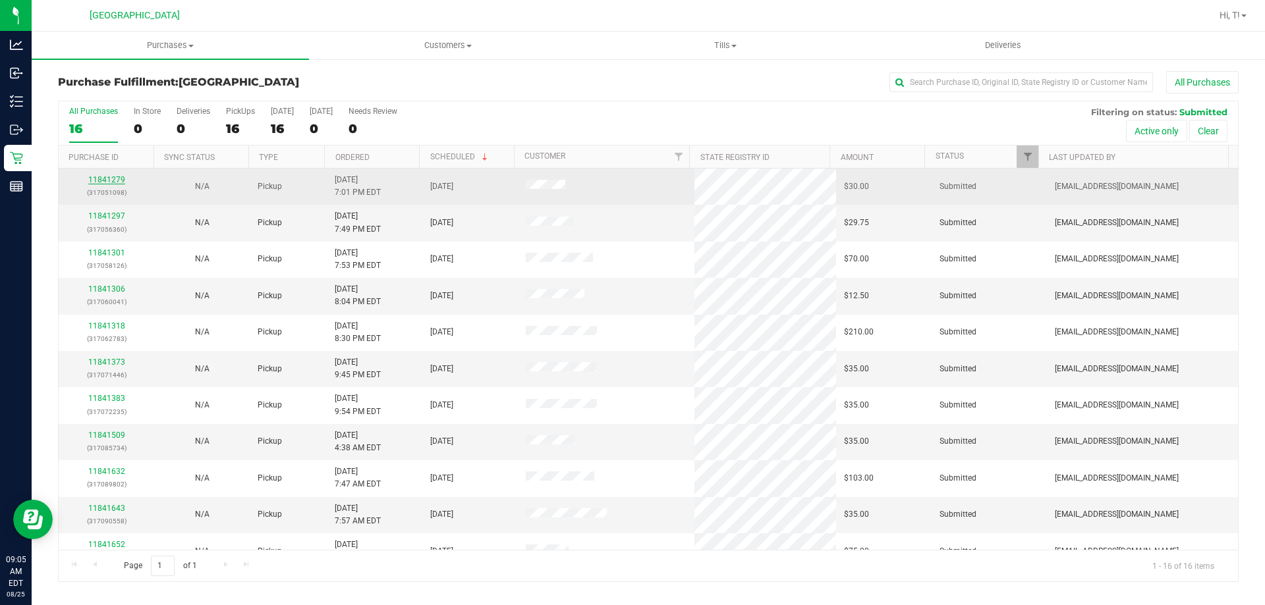
click at [110, 181] on link "11841279" at bounding box center [106, 179] width 37 height 9
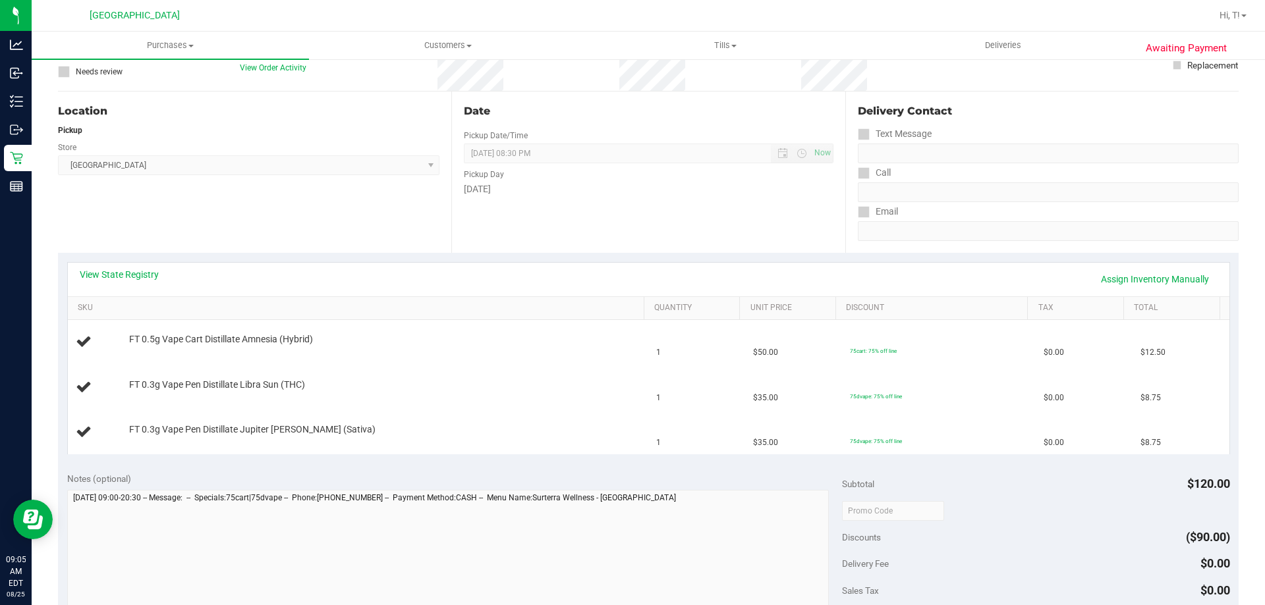
scroll to position [329, 0]
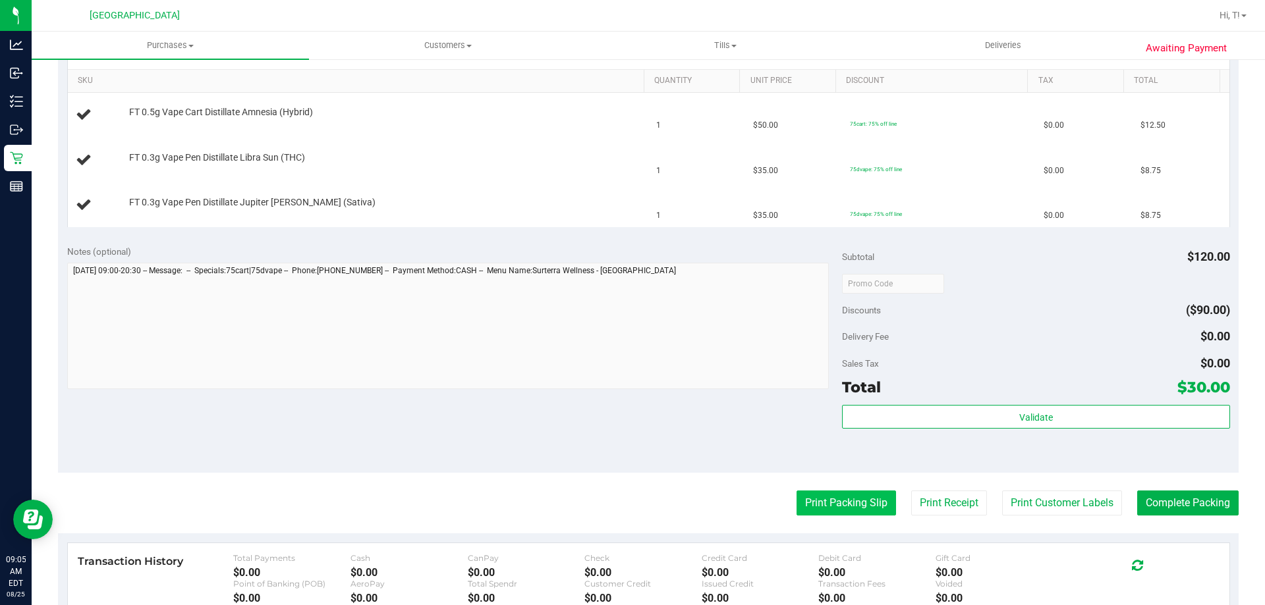
click at [848, 503] on button "Print Packing Slip" at bounding box center [846, 503] width 99 height 25
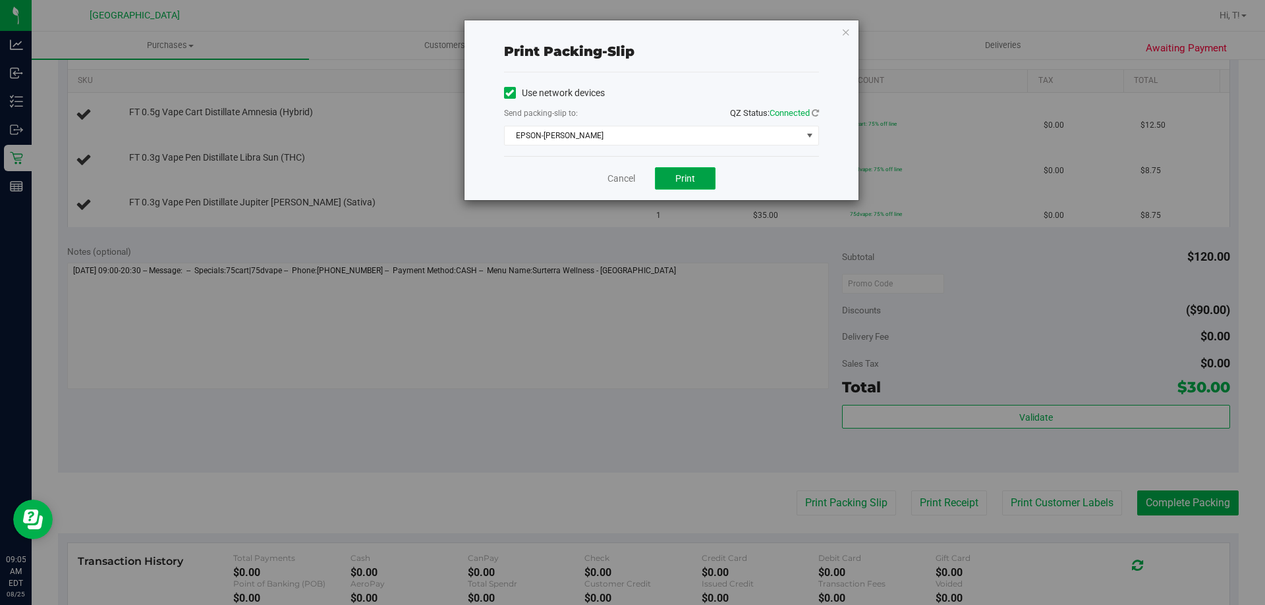
click at [695, 178] on button "Print" at bounding box center [685, 178] width 61 height 22
click at [847, 31] on icon "button" at bounding box center [845, 32] width 9 height 16
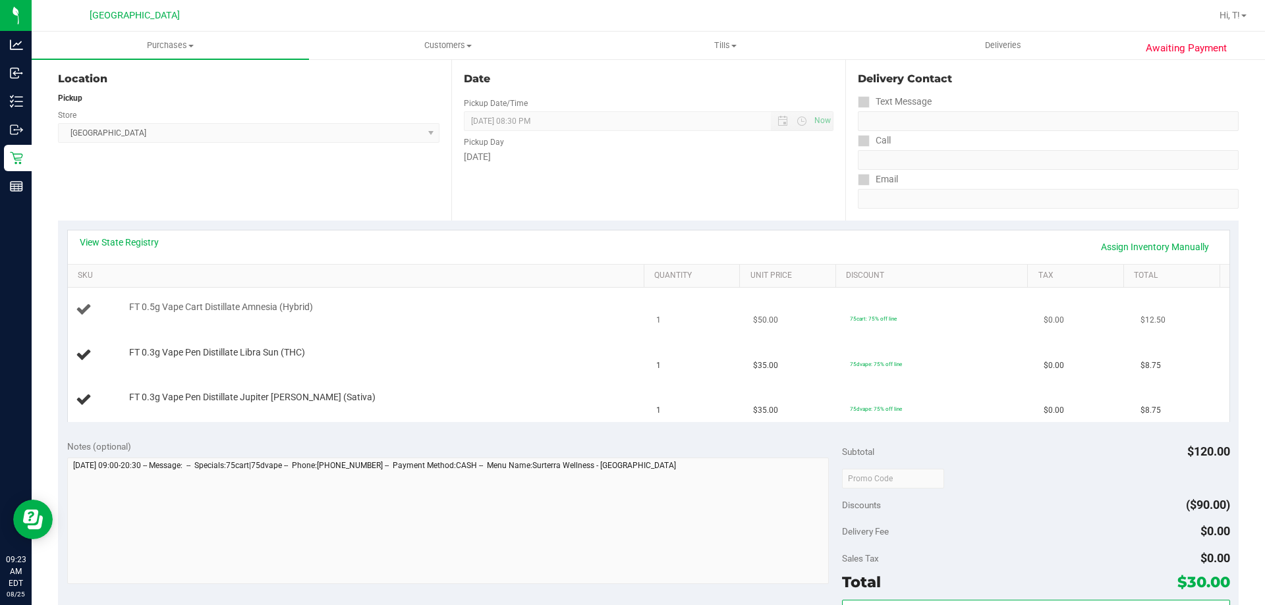
scroll to position [0, 0]
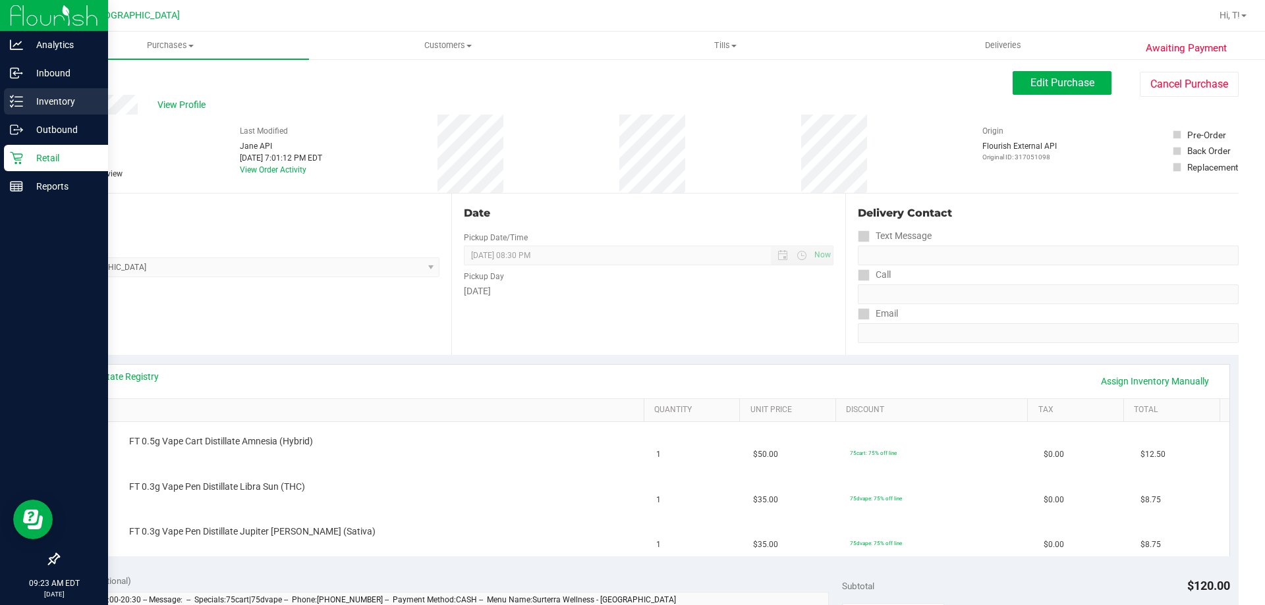
click at [24, 106] on p "Inventory" at bounding box center [62, 102] width 79 height 16
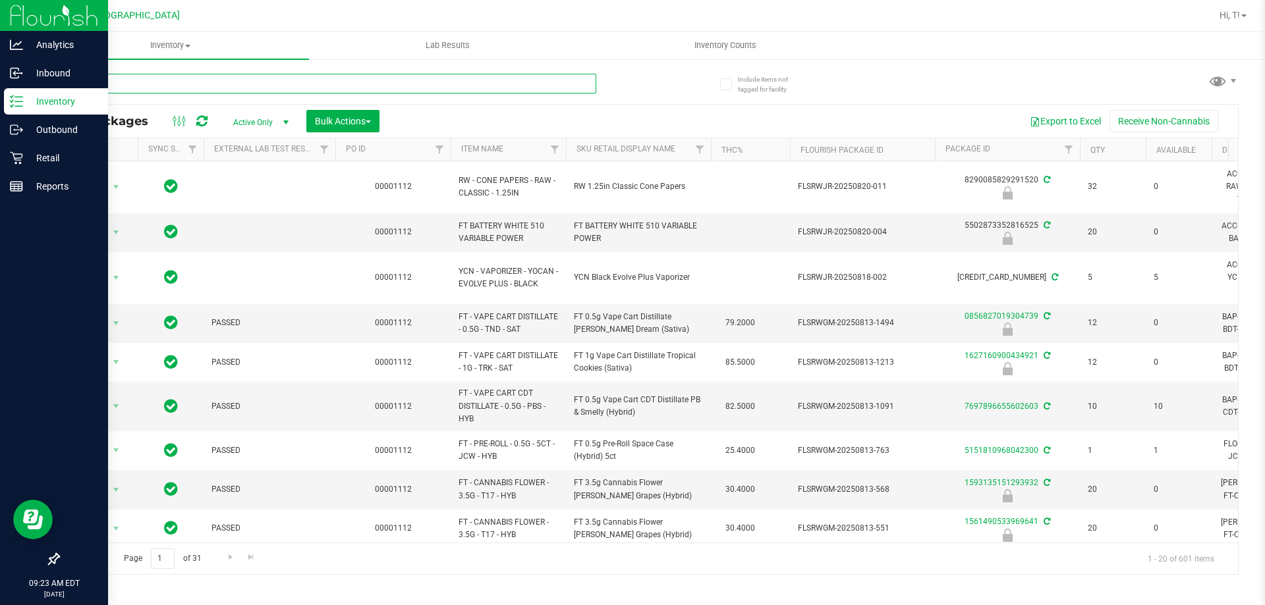
click at [106, 90] on input "text" at bounding box center [327, 84] width 538 height 20
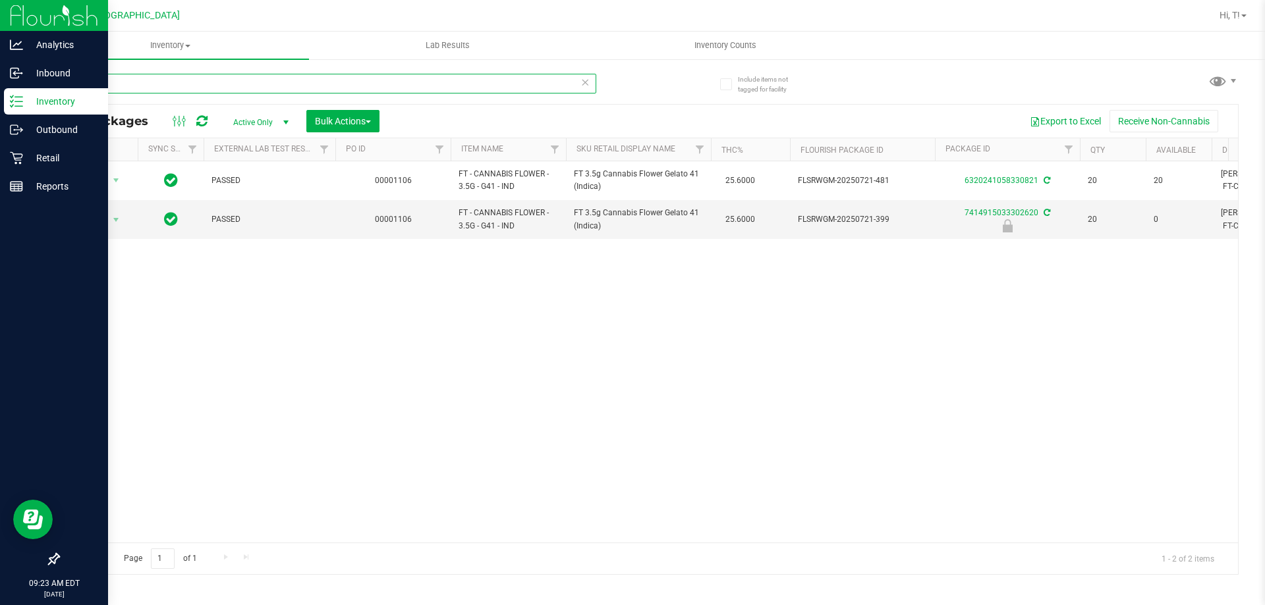
type input "g"
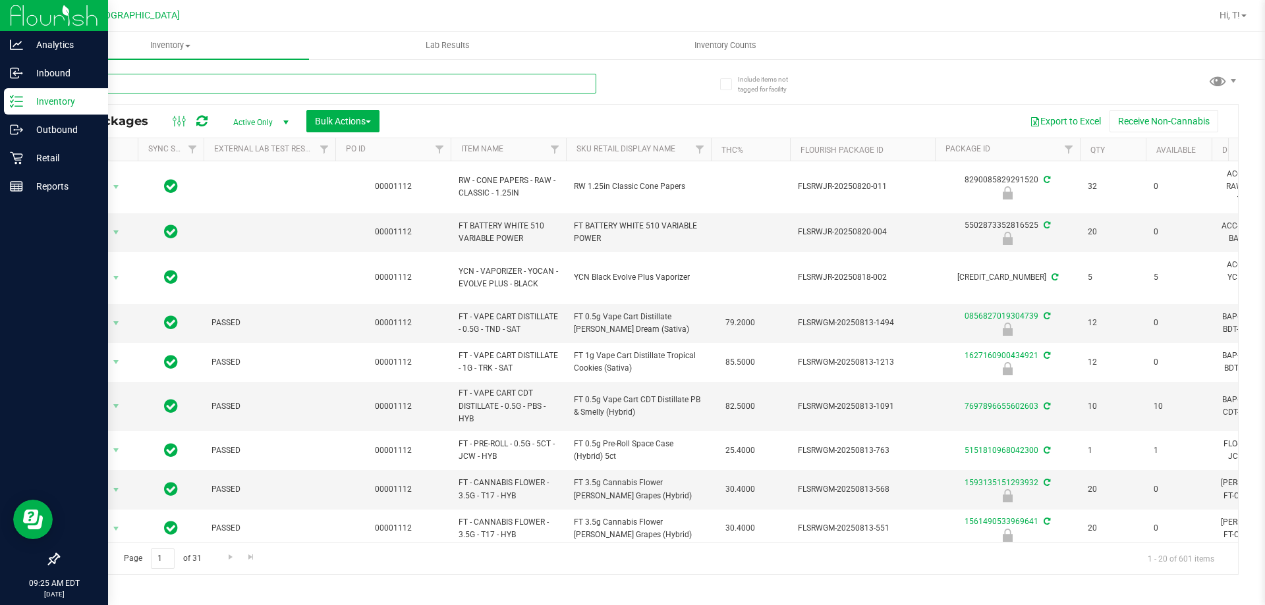
click at [152, 85] on input "text" at bounding box center [327, 84] width 538 height 20
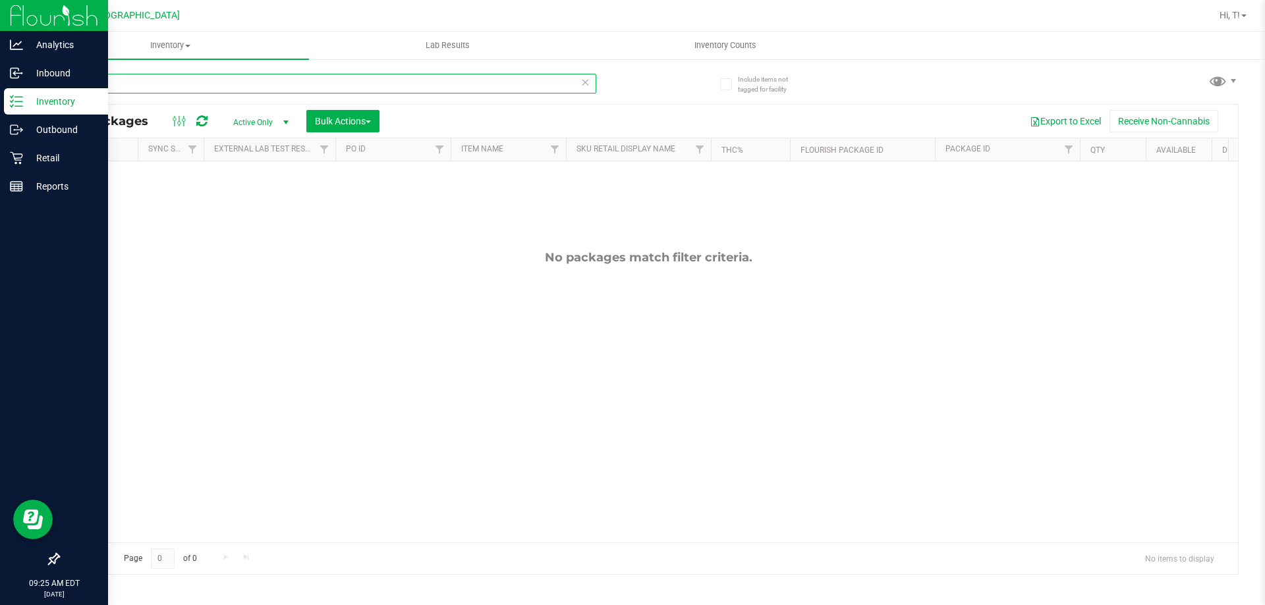
type input "j"
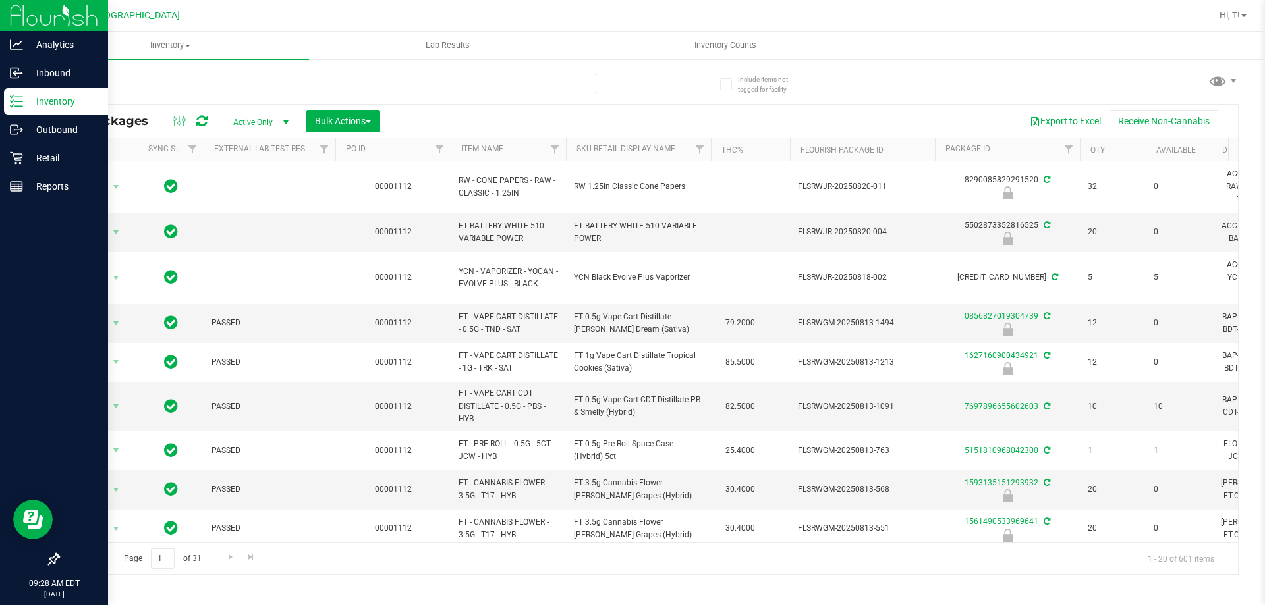
click at [117, 90] on input "text" at bounding box center [327, 84] width 538 height 20
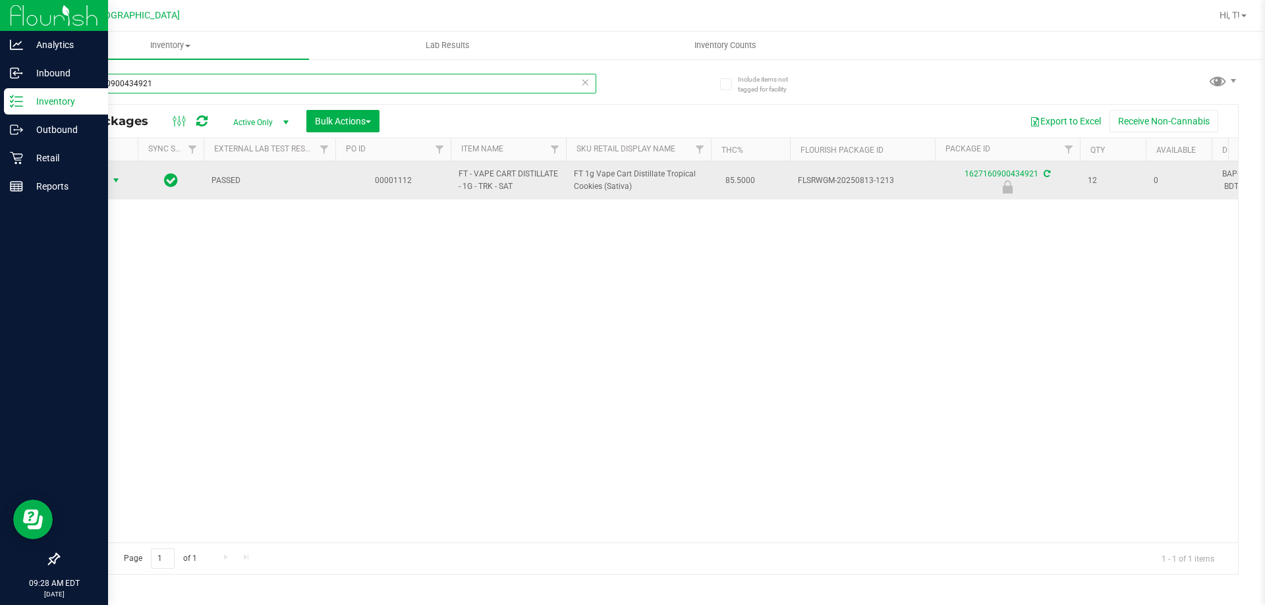
type input "1627160900434921"
click at [117, 184] on span "select" at bounding box center [116, 180] width 11 height 11
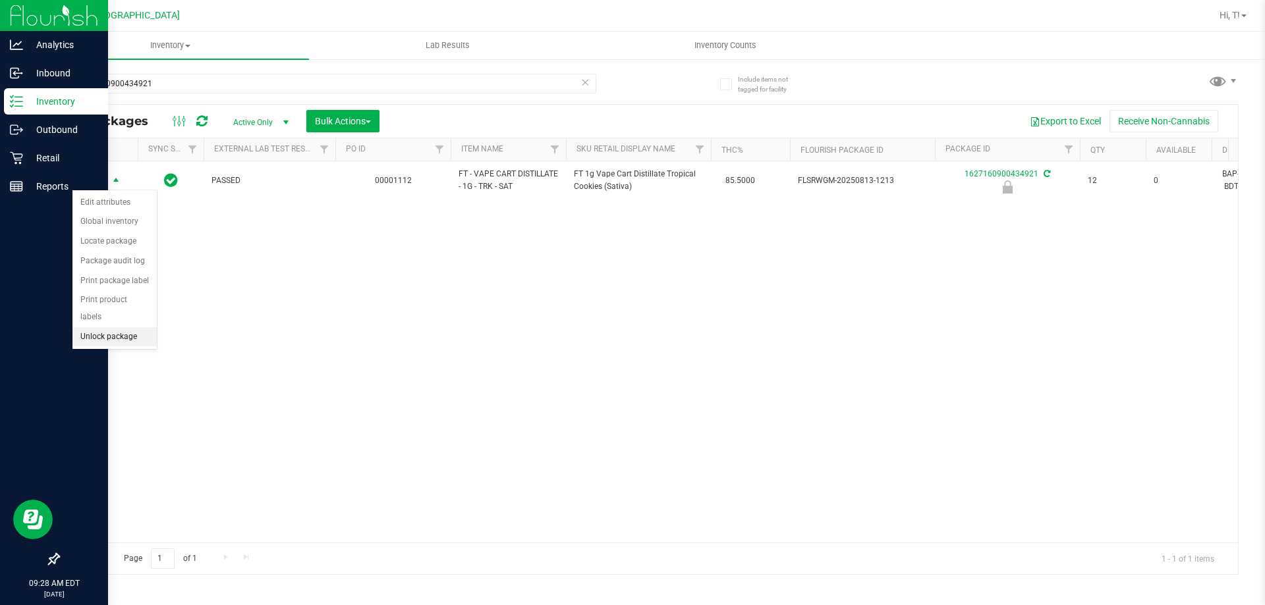
click at [110, 327] on li "Unlock package" at bounding box center [114, 337] width 84 height 20
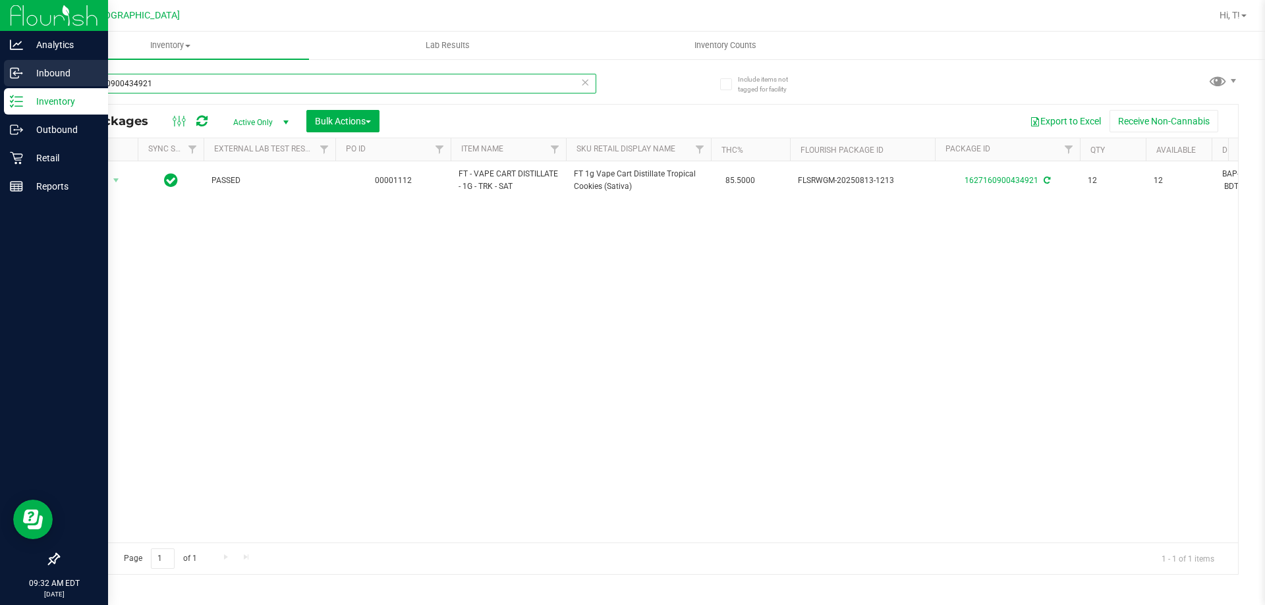
drag, startPoint x: 303, startPoint y: 90, endPoint x: 26, endPoint y: 78, distance: 277.0
click at [39, 80] on div "Include items not tagged for facility 1627160900434921 All Packages Active Only…" at bounding box center [648, 259] width 1233 height 402
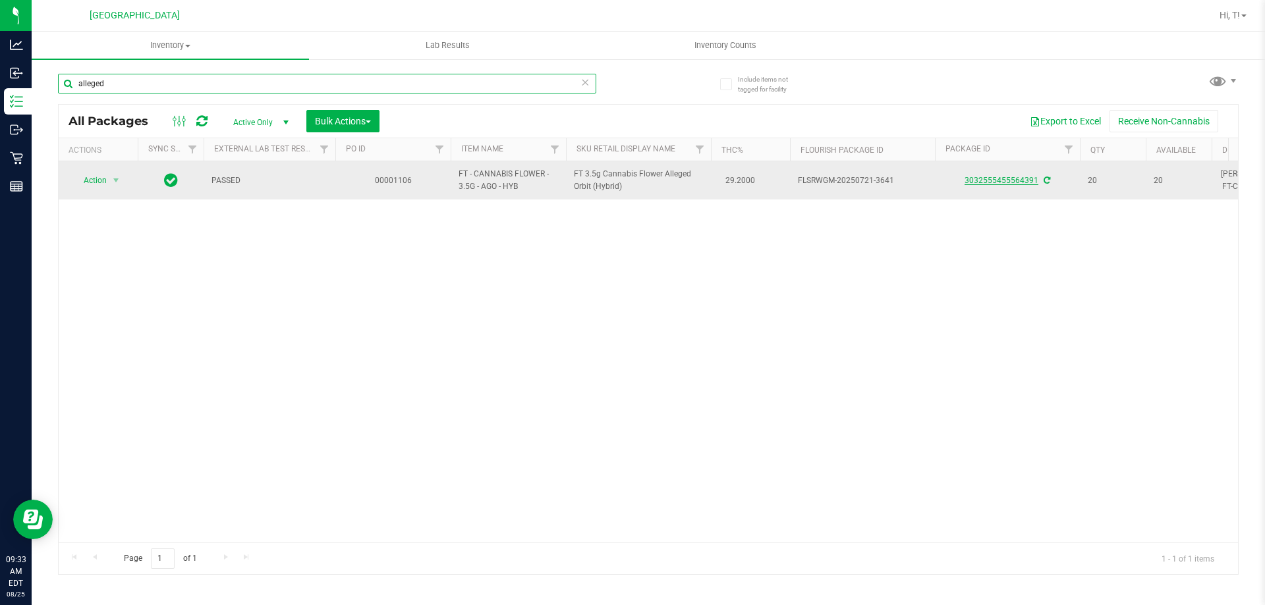
type input "alleged"
click at [982, 182] on link "3032555455564391" at bounding box center [1002, 180] width 74 height 9
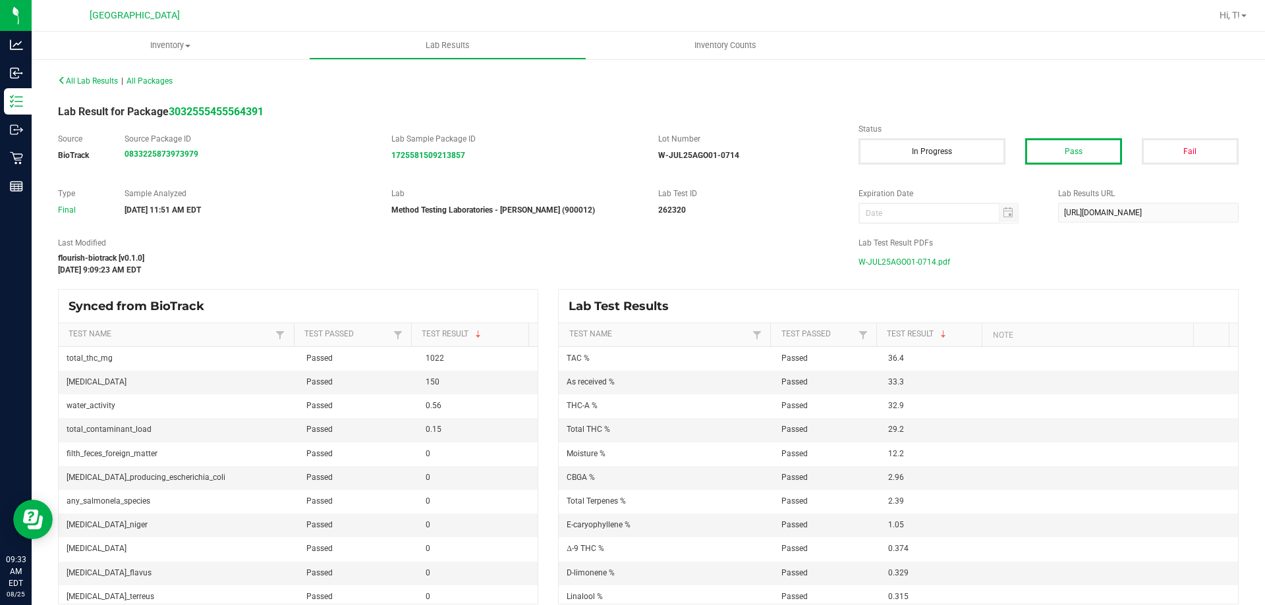
click at [927, 266] on span "W-JUL25AGO01-0714.pdf" at bounding box center [904, 262] width 92 height 20
click at [864, 262] on span "W-JUL25AGO01-0714.pdf" at bounding box center [904, 262] width 92 height 20
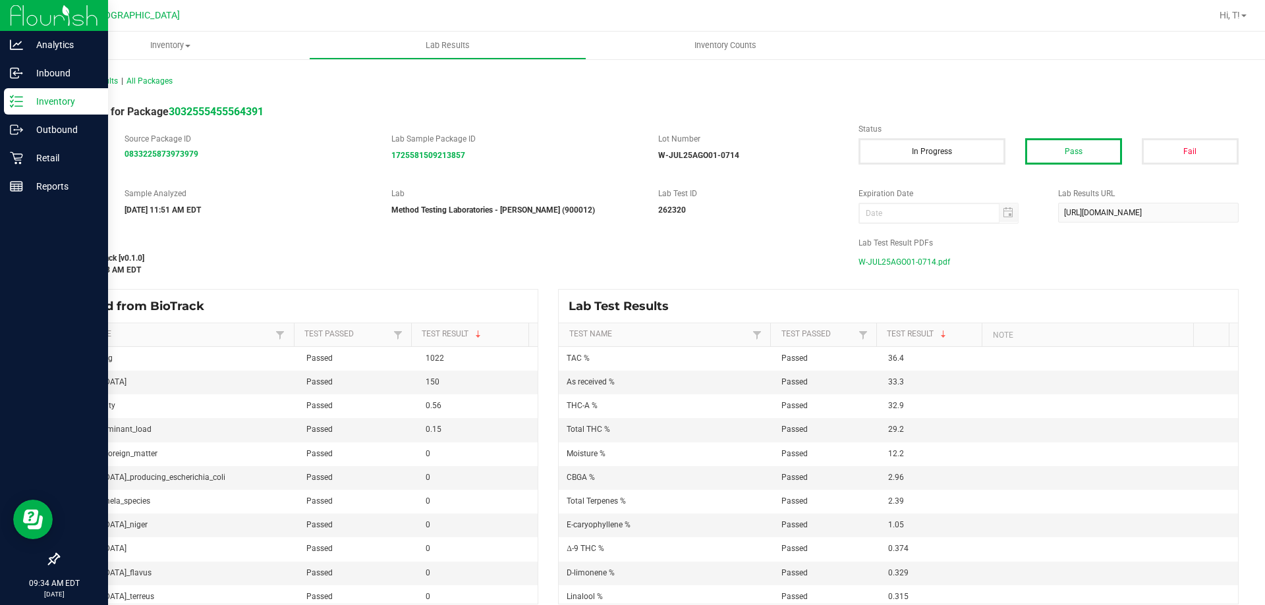
click at [63, 97] on p "Inventory" at bounding box center [62, 102] width 79 height 16
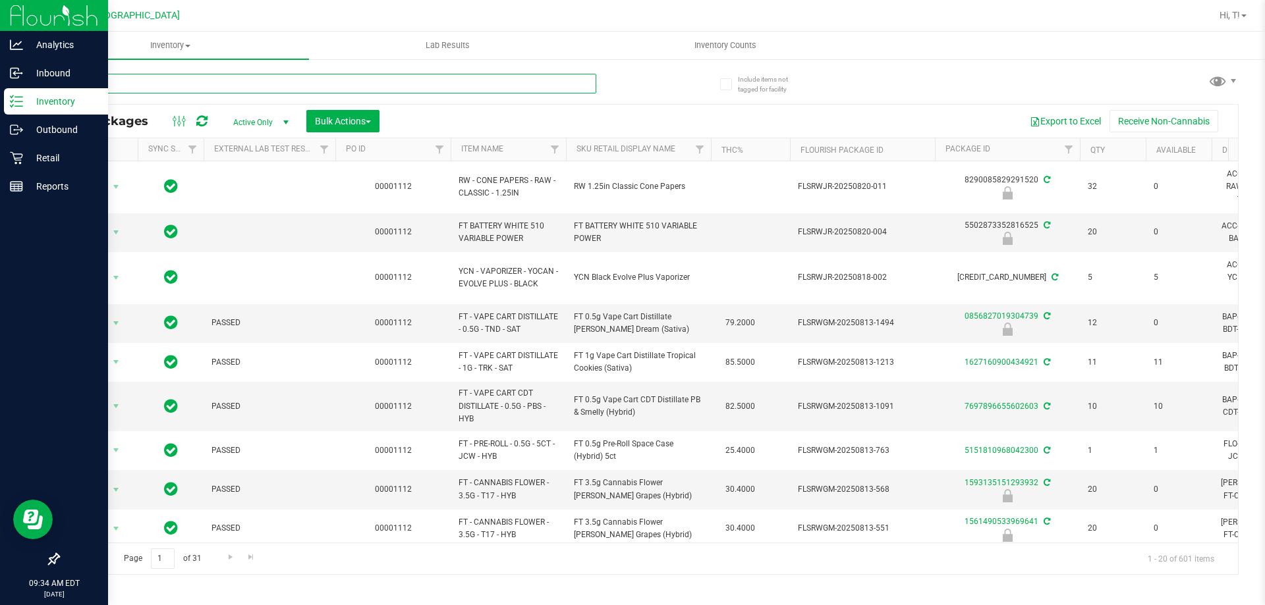
click at [443, 89] on input "text" at bounding box center [327, 84] width 538 height 20
click at [164, 87] on input "text" at bounding box center [327, 84] width 538 height 20
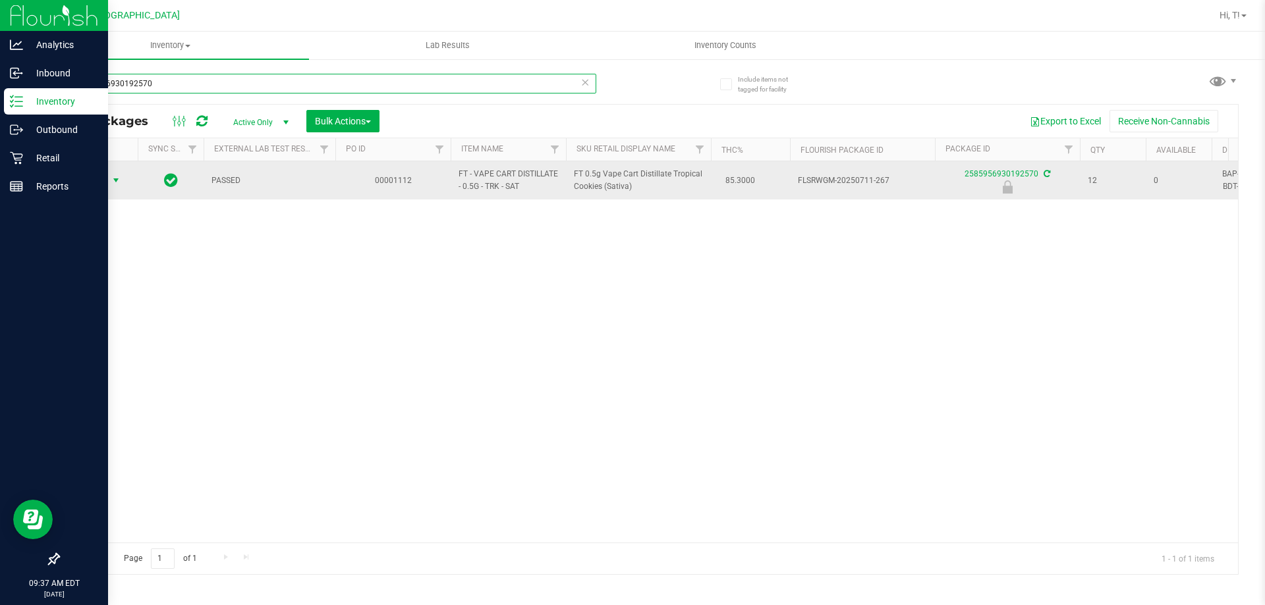
type input "2585956930192570"
click at [116, 182] on span "select" at bounding box center [116, 180] width 11 height 11
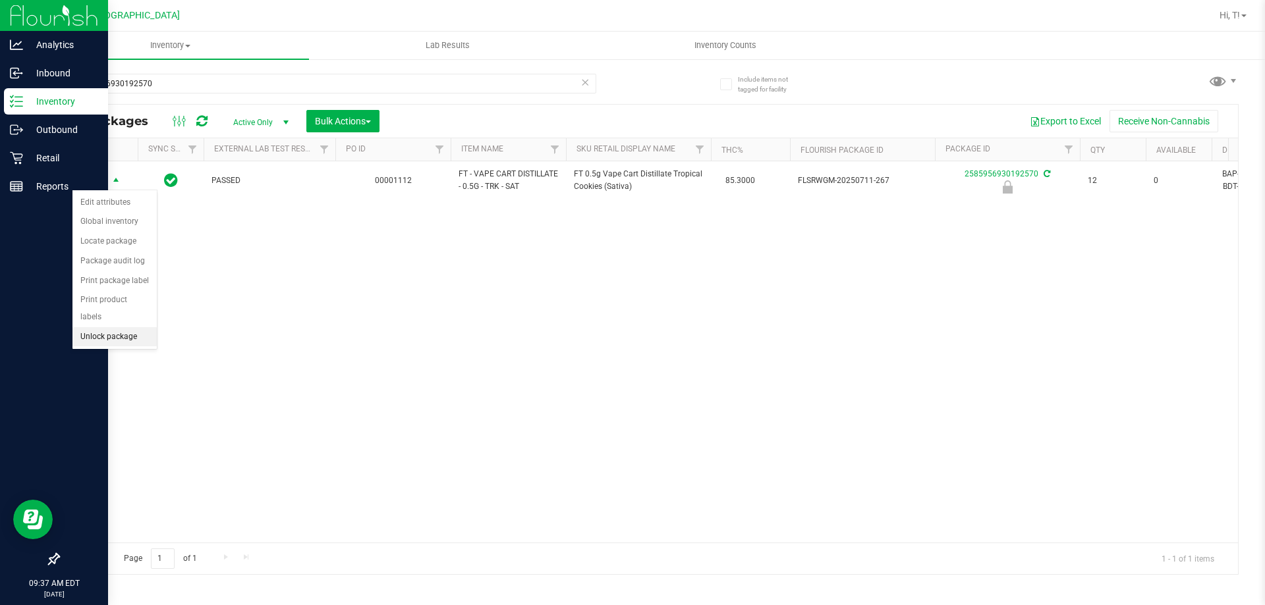
click at [98, 327] on li "Unlock package" at bounding box center [114, 337] width 84 height 20
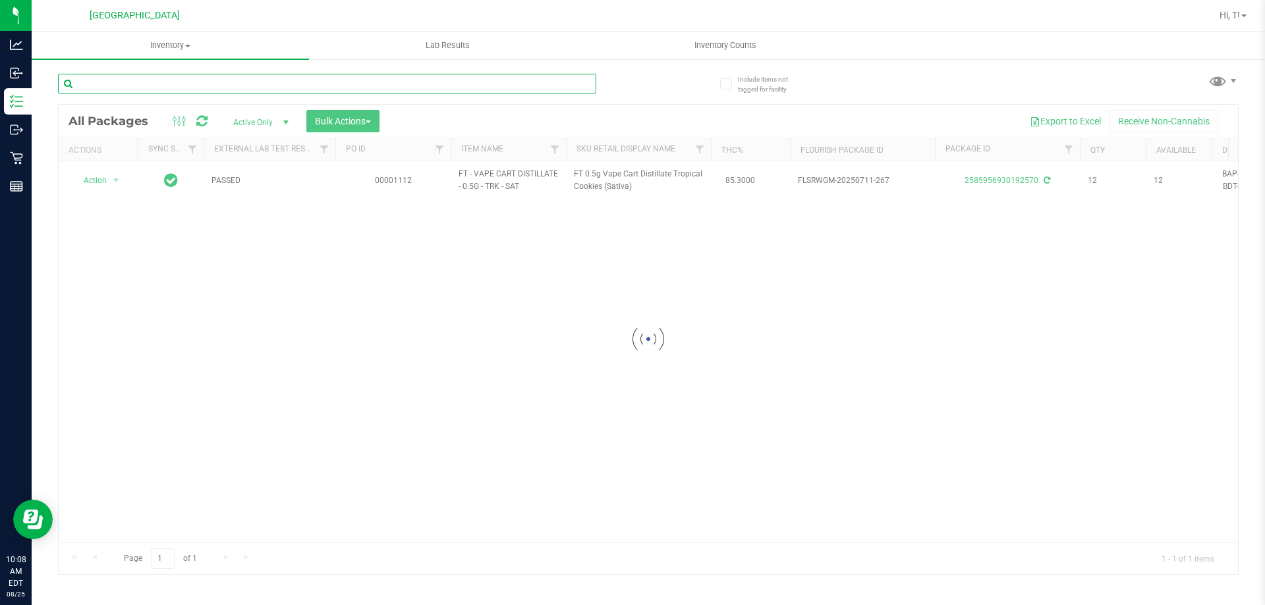
click at [555, 80] on input "text" at bounding box center [327, 84] width 538 height 20
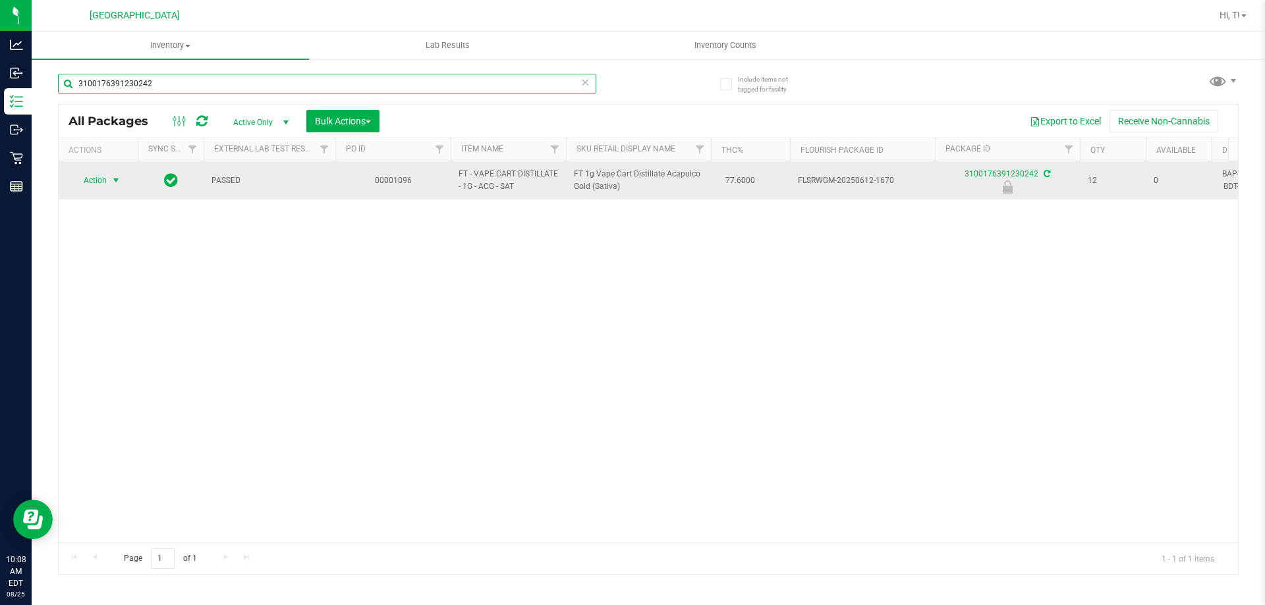
type input "3100176391230242"
click at [116, 183] on span "select" at bounding box center [116, 180] width 11 height 11
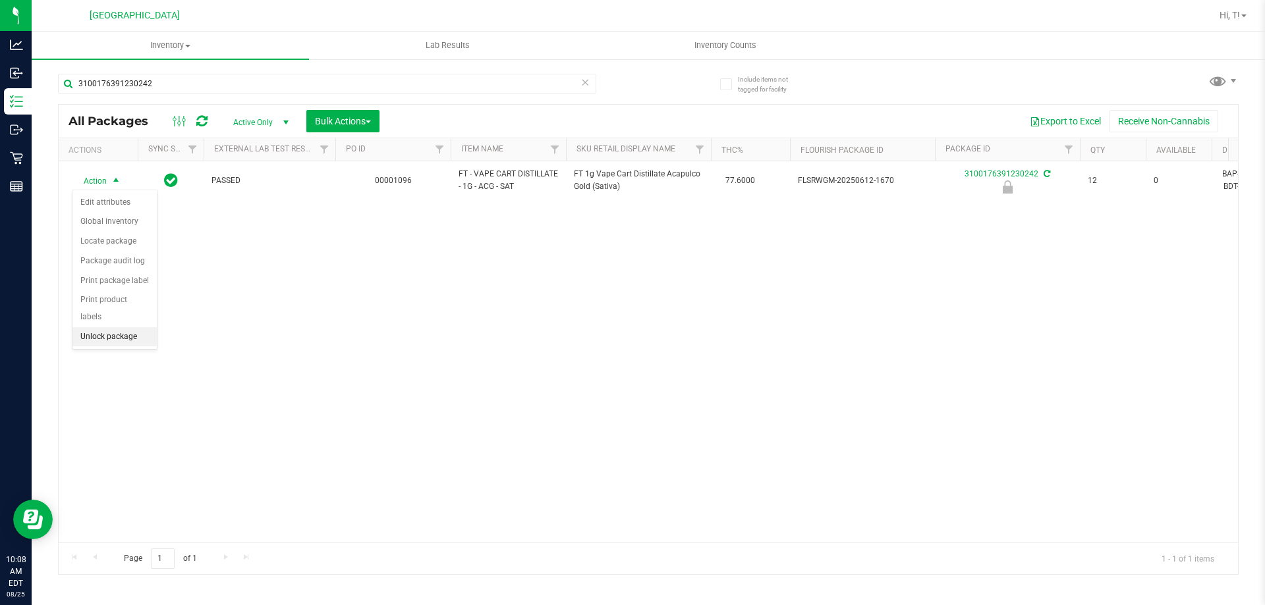
click at [117, 327] on li "Unlock package" at bounding box center [114, 337] width 84 height 20
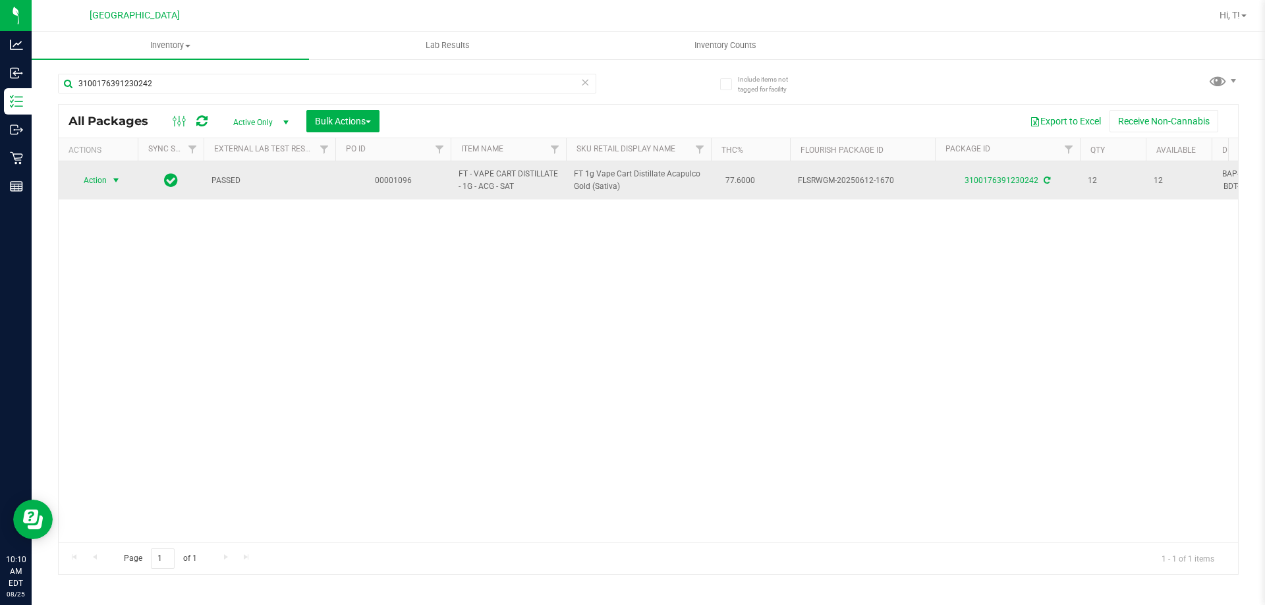
click at [115, 181] on span "select" at bounding box center [116, 180] width 11 height 11
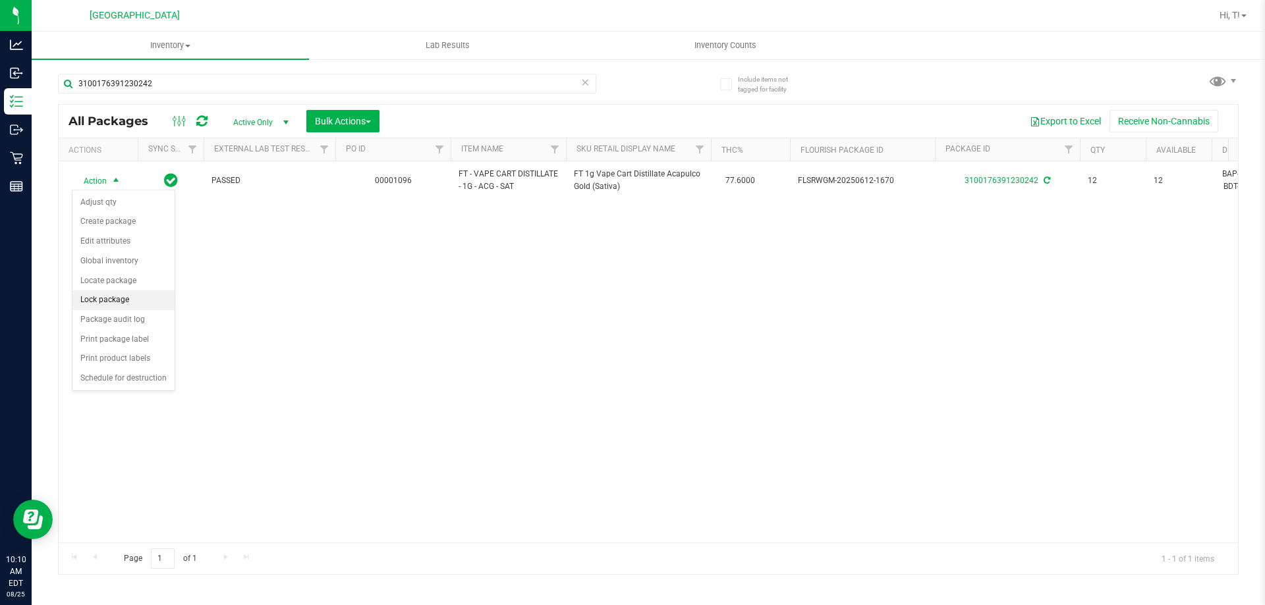
click at [142, 302] on li "Lock package" at bounding box center [123, 301] width 102 height 20
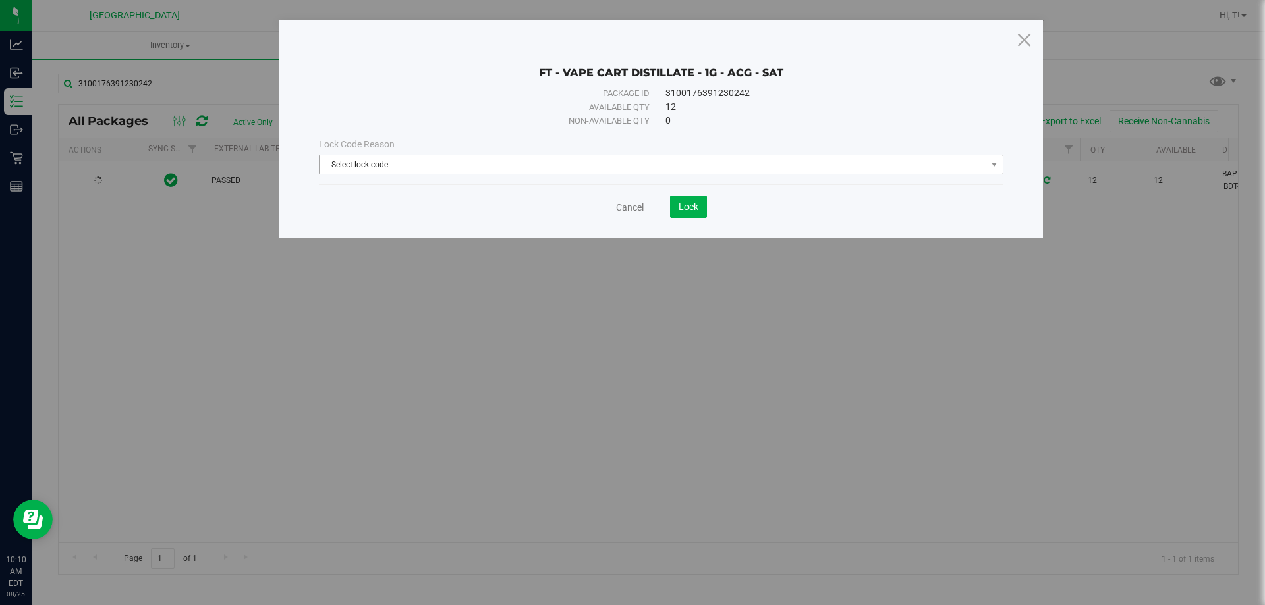
click at [699, 159] on span "Select lock code" at bounding box center [653, 164] width 667 height 18
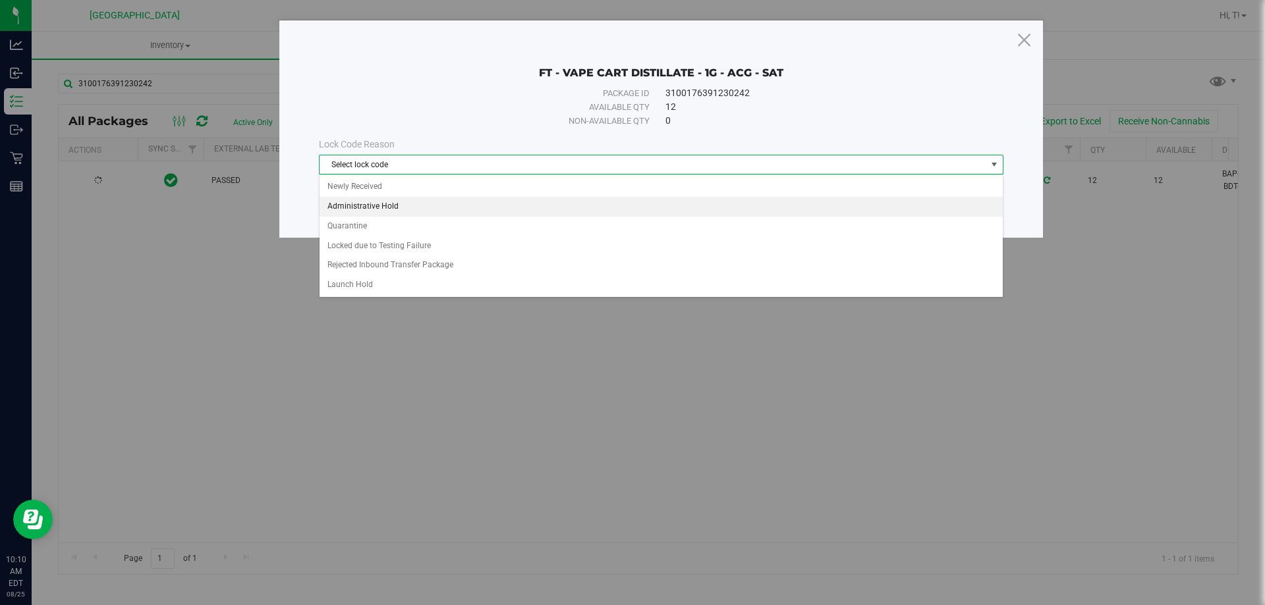
click at [406, 204] on li "Administrative Hold" at bounding box center [661, 207] width 683 height 20
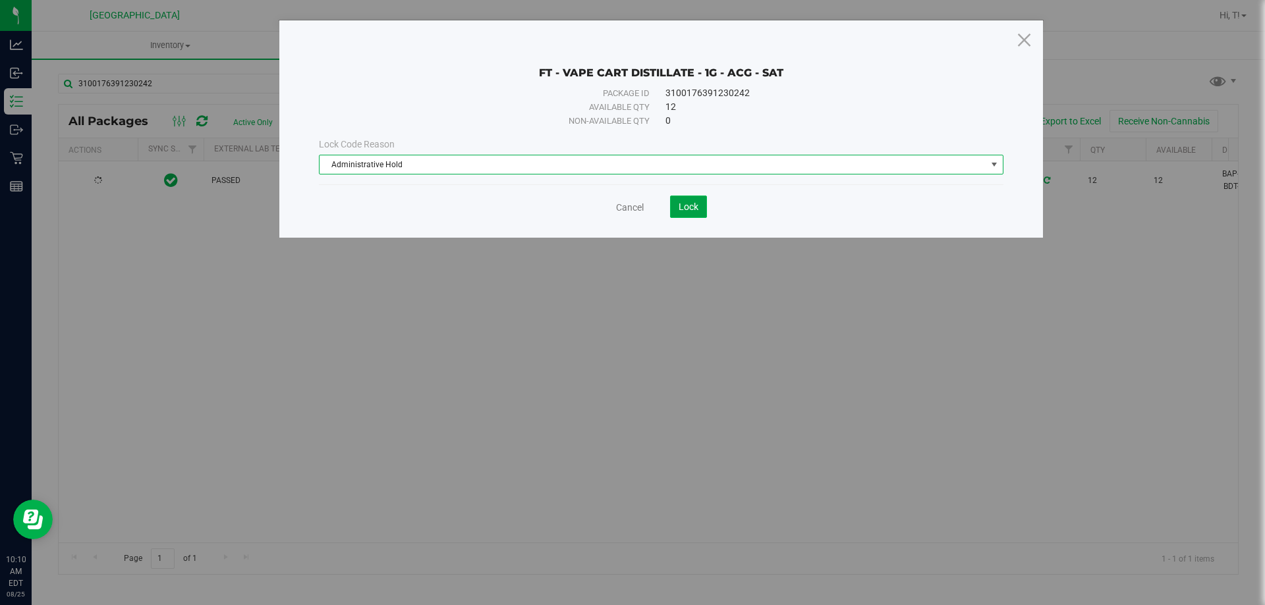
click at [687, 207] on span "Lock" at bounding box center [689, 207] width 20 height 11
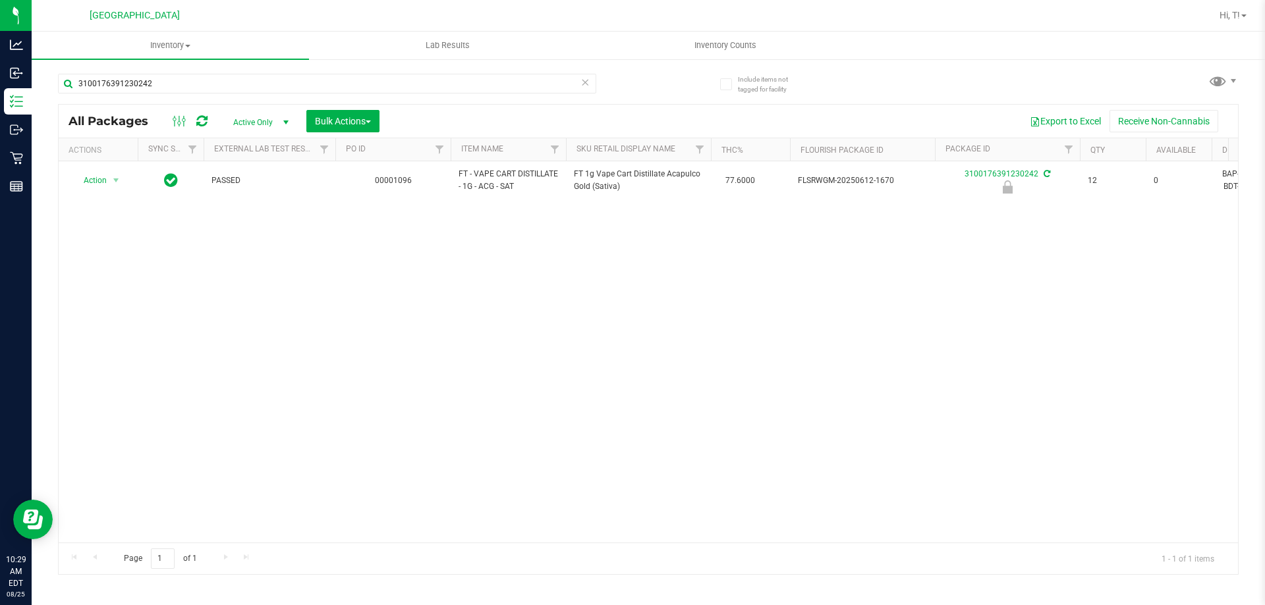
click at [609, 86] on div "3100176391230242" at bounding box center [353, 83] width 590 height 42
click at [578, 88] on input "3100176391230242" at bounding box center [327, 84] width 538 height 20
click at [513, 84] on input "3100176391230242" at bounding box center [327, 84] width 538 height 20
click at [580, 84] on icon at bounding box center [584, 82] width 9 height 16
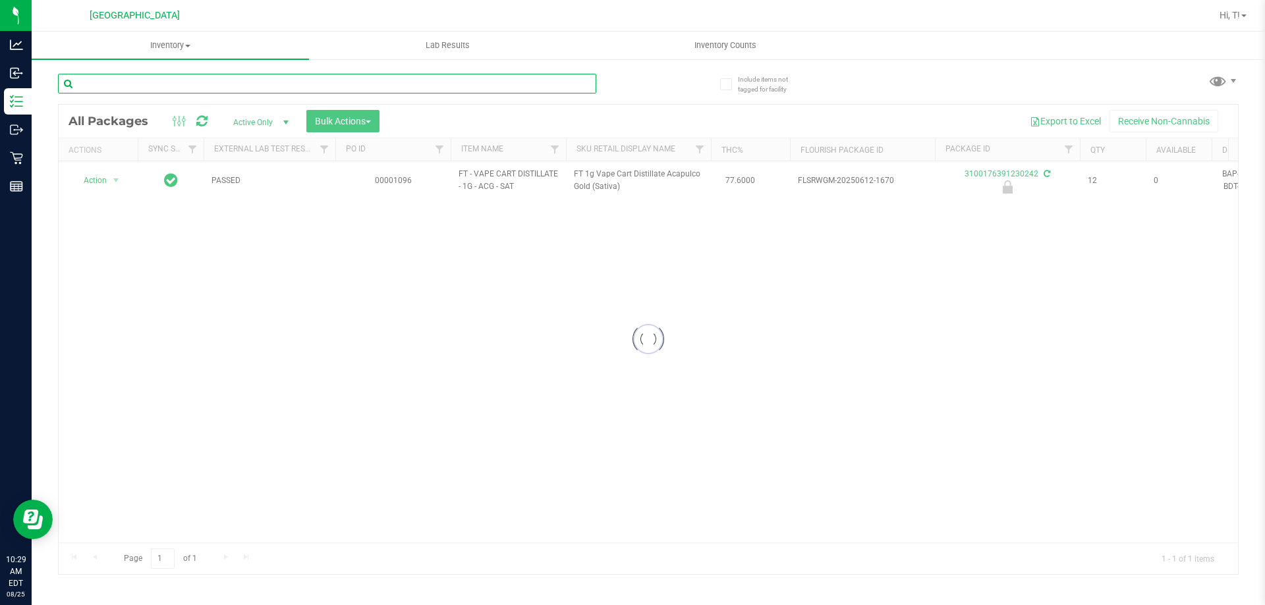
click at [525, 82] on input "text" at bounding box center [327, 84] width 538 height 20
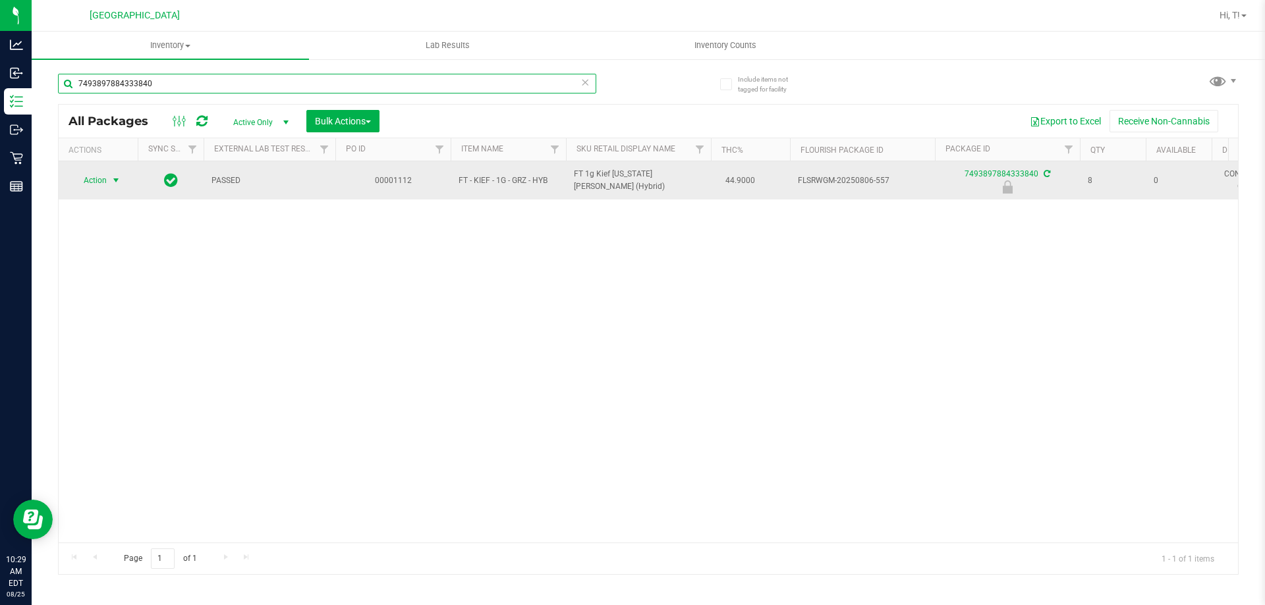
type input "7493897884333840"
click at [113, 181] on span "select" at bounding box center [116, 180] width 11 height 11
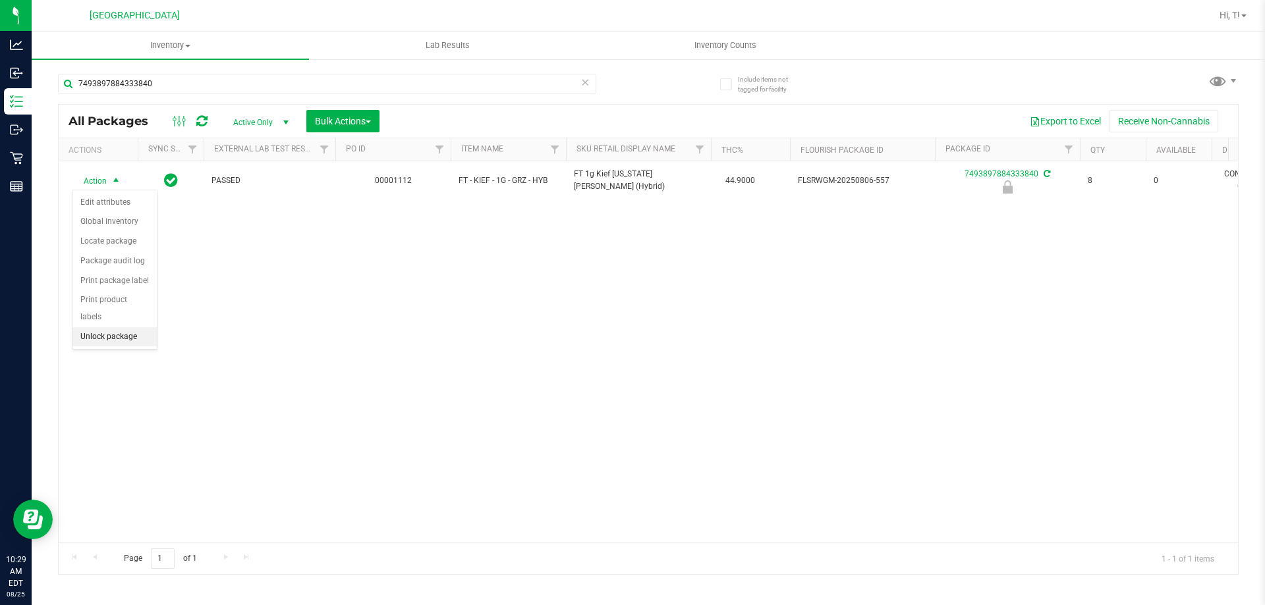
click at [116, 327] on li "Unlock package" at bounding box center [114, 337] width 84 height 20
click at [582, 76] on icon at bounding box center [584, 82] width 9 height 16
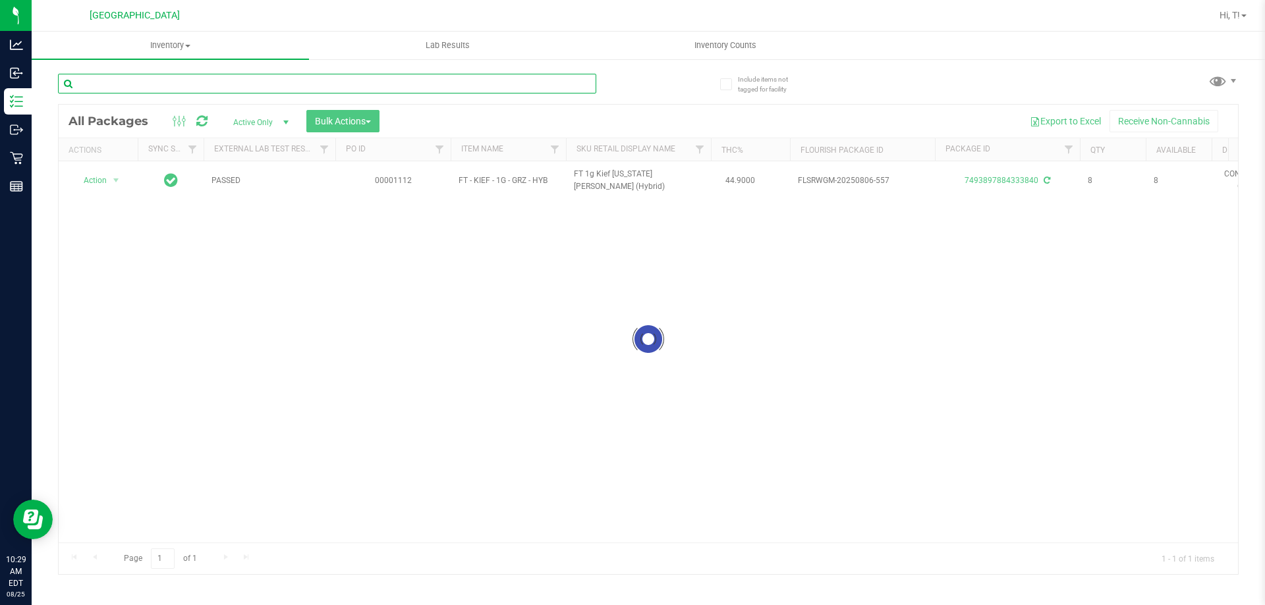
click at [539, 86] on input "text" at bounding box center [327, 84] width 538 height 20
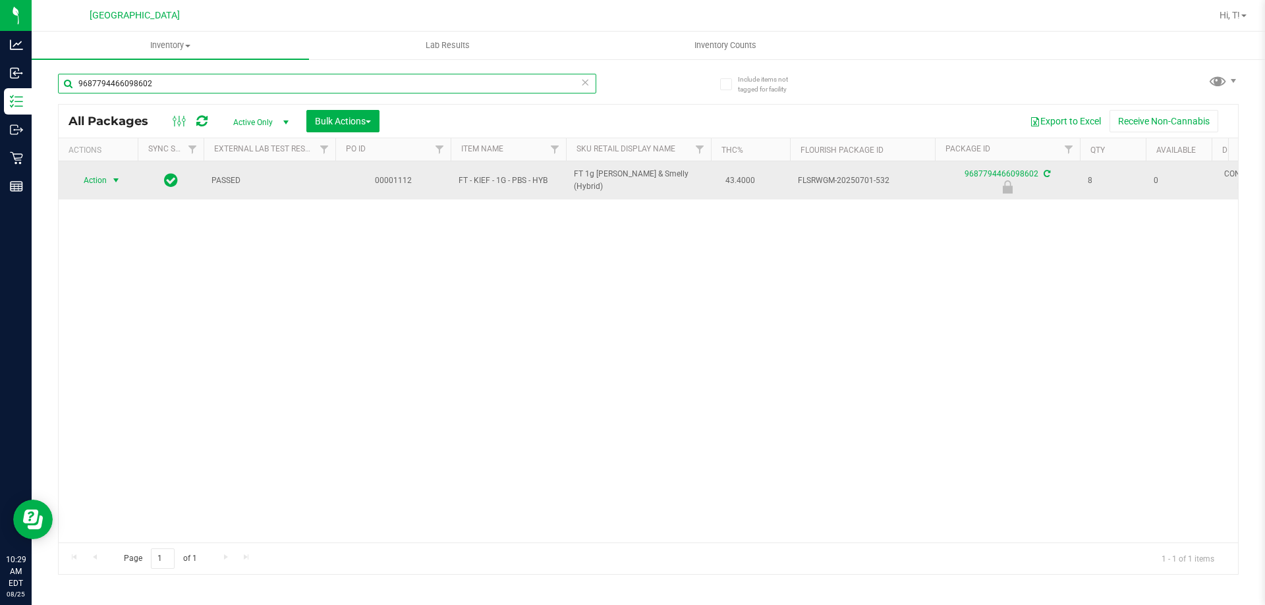
type input "9687794466098602"
click at [113, 181] on span "select" at bounding box center [116, 180] width 11 height 11
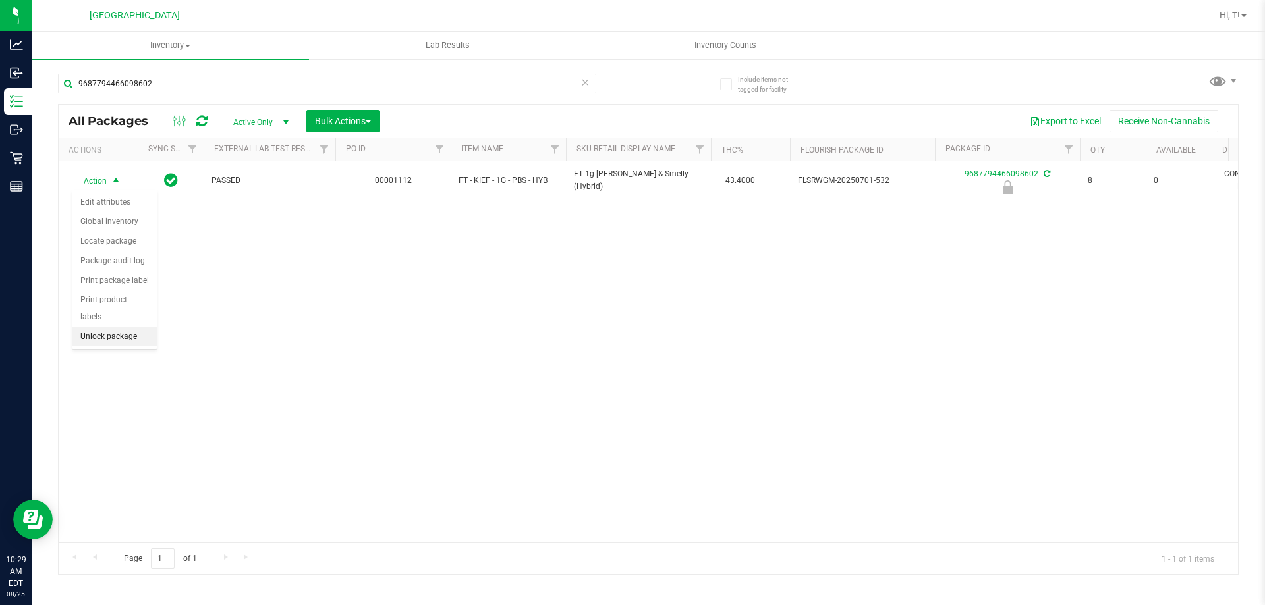
click at [116, 327] on li "Unlock package" at bounding box center [114, 337] width 84 height 20
